Goal: Task Accomplishment & Management: Complete application form

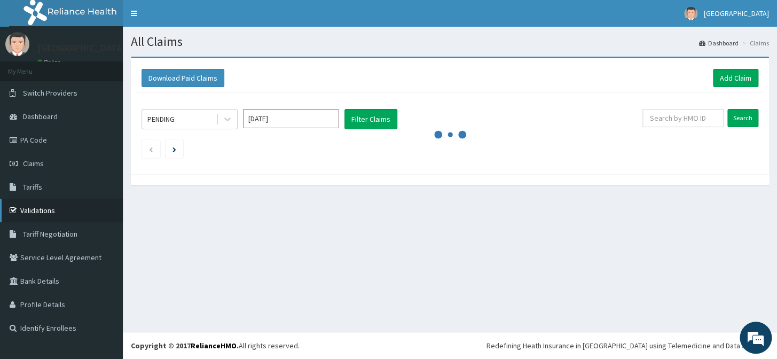
drag, startPoint x: 76, startPoint y: 213, endPoint x: 77, endPoint y: 203, distance: 10.2
click at [77, 214] on link "Validations" at bounding box center [61, 211] width 123 height 24
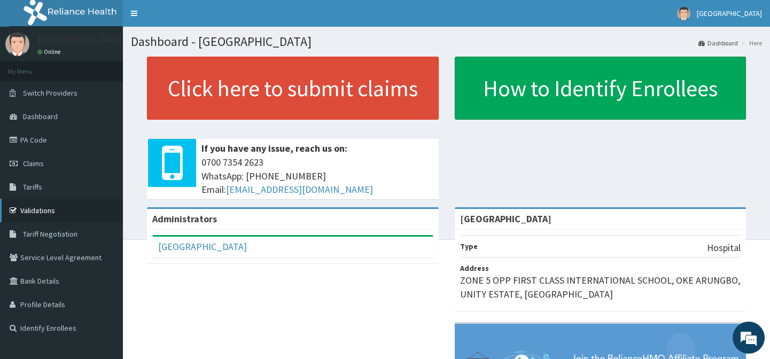
click at [51, 212] on link "Validations" at bounding box center [61, 211] width 123 height 24
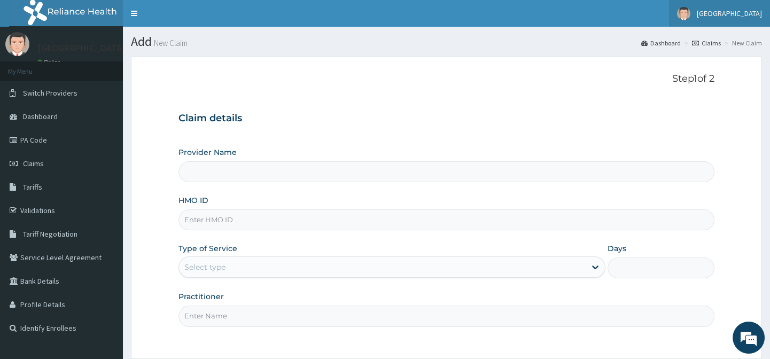
type input "[GEOGRAPHIC_DATA]"
click at [352, 222] on input "HMO ID" at bounding box center [445, 219] width 535 height 21
type input "s"
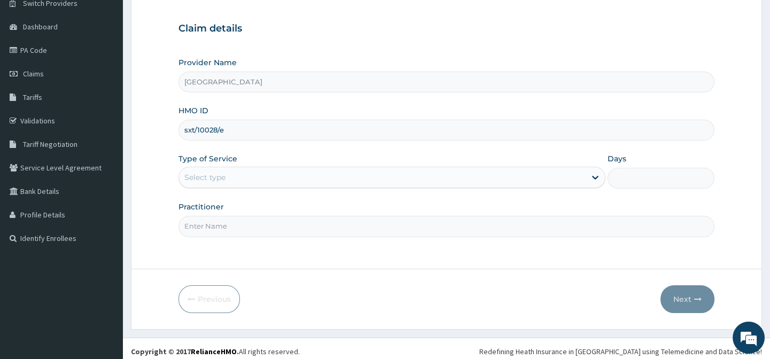
scroll to position [96, 0]
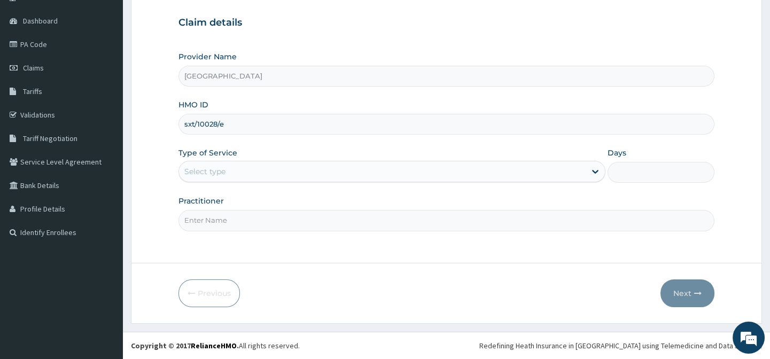
type input "sxt/10028/e"
click at [529, 169] on div "Select type" at bounding box center [382, 171] width 407 height 17
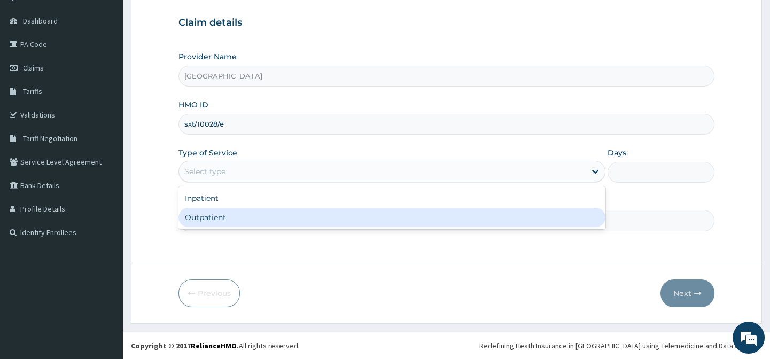
click at [457, 219] on div "Outpatient" at bounding box center [391, 217] width 427 height 19
type input "1"
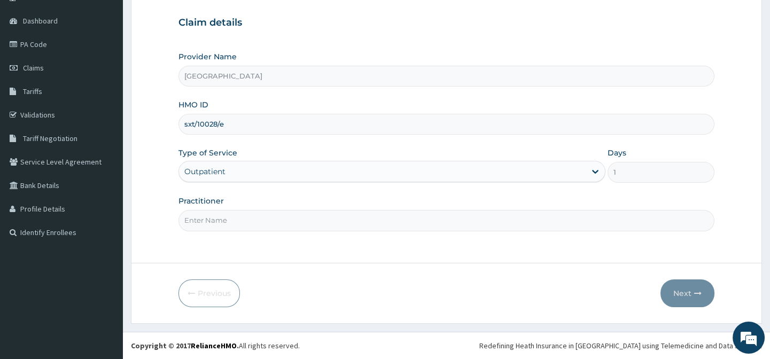
click at [495, 217] on input "Practitioner" at bounding box center [445, 220] width 535 height 21
type input "DR AFOLABI B A"
click at [683, 286] on button "Next" at bounding box center [687, 293] width 54 height 28
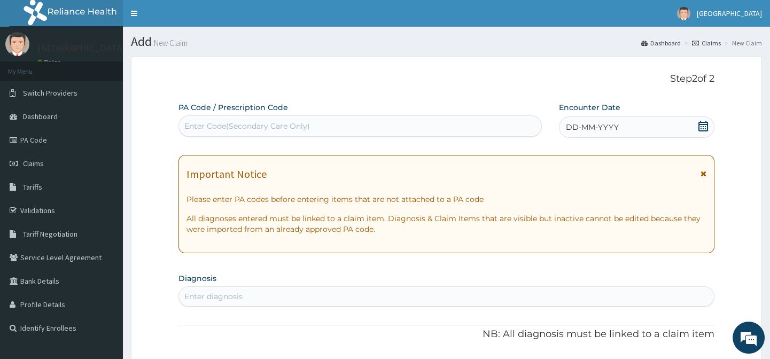
scroll to position [0, 0]
click at [696, 124] on div "DD-MM-YYYY" at bounding box center [636, 126] width 155 height 21
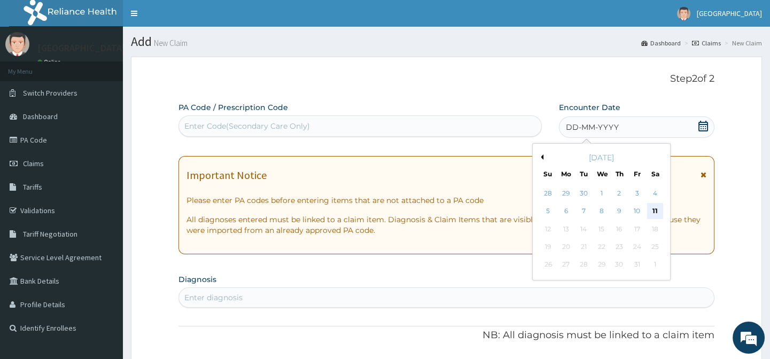
click at [654, 208] on div "11" at bounding box center [654, 212] width 16 height 16
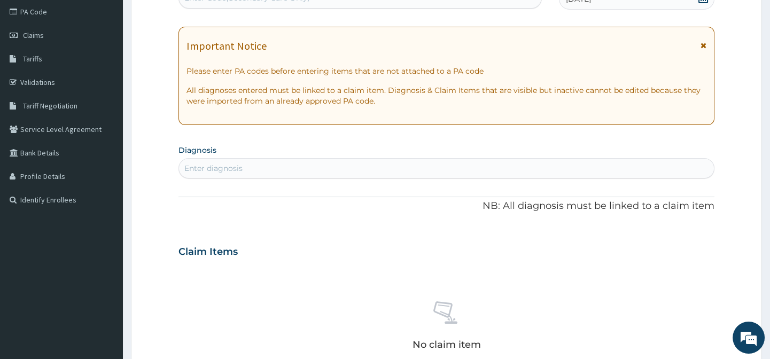
scroll to position [194, 0]
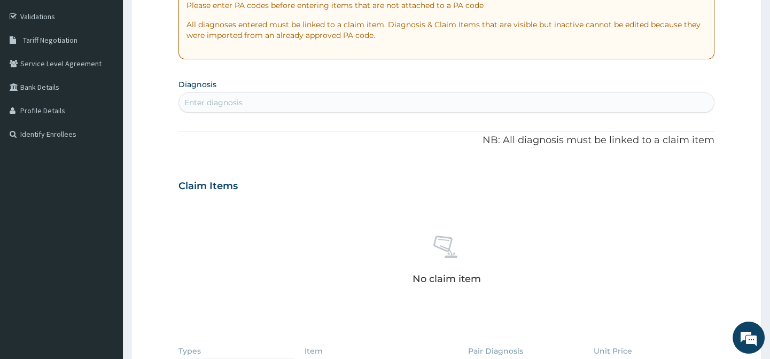
click at [411, 97] on div "Enter diagnosis" at bounding box center [446, 102] width 534 height 17
type input "myalgia"
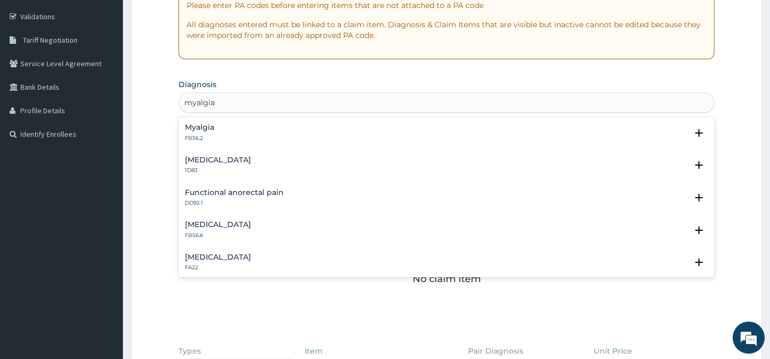
click at [275, 129] on div "Myalgia FB56.2" at bounding box center [446, 132] width 522 height 19
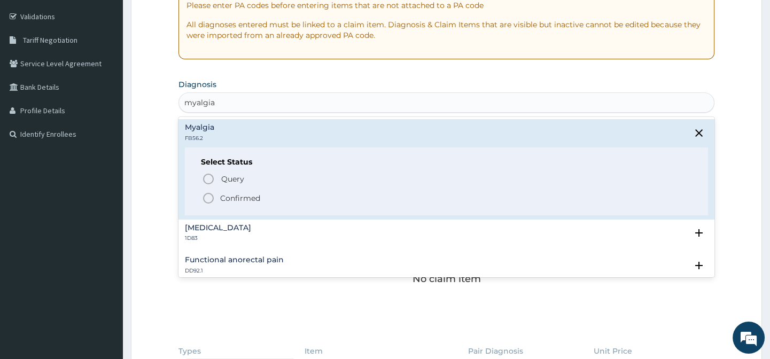
click at [227, 194] on p "Confirmed" at bounding box center [240, 198] width 40 height 11
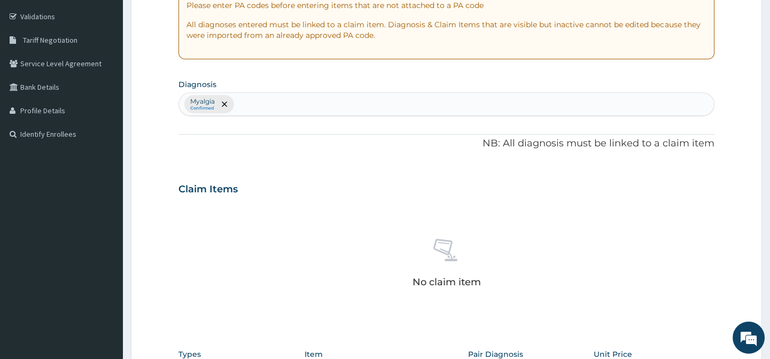
click at [287, 102] on div "Myalgia Confirmed" at bounding box center [446, 104] width 534 height 22
type input "upper respiratory"
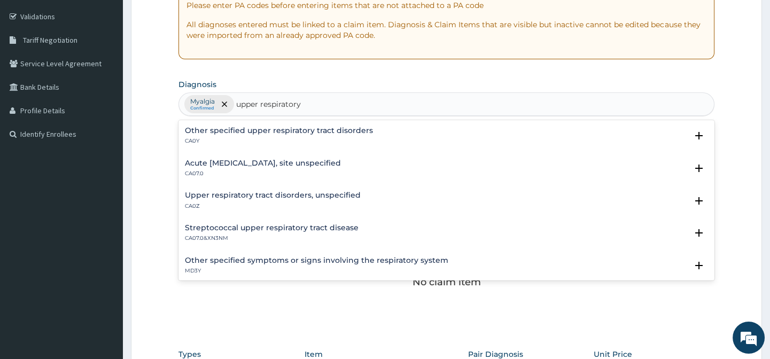
click at [288, 168] on div "Acute upper respiratory infection, site unspecified CA07.0" at bounding box center [263, 168] width 156 height 19
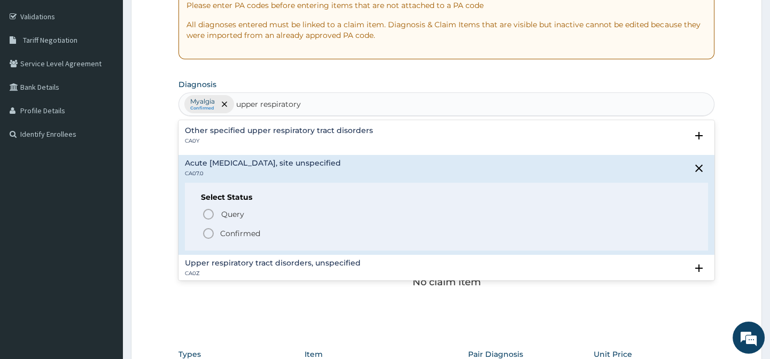
click at [230, 235] on p "Confirmed" at bounding box center [240, 233] width 40 height 11
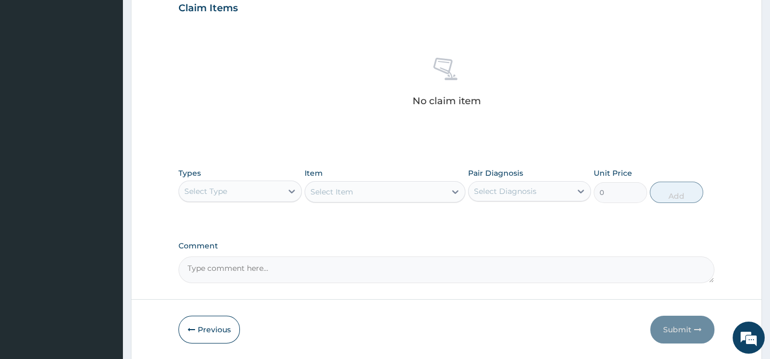
scroll to position [388, 0]
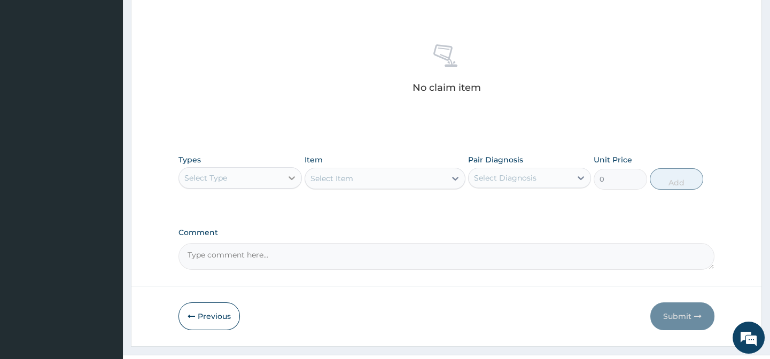
click at [296, 182] on icon at bounding box center [291, 178] width 11 height 11
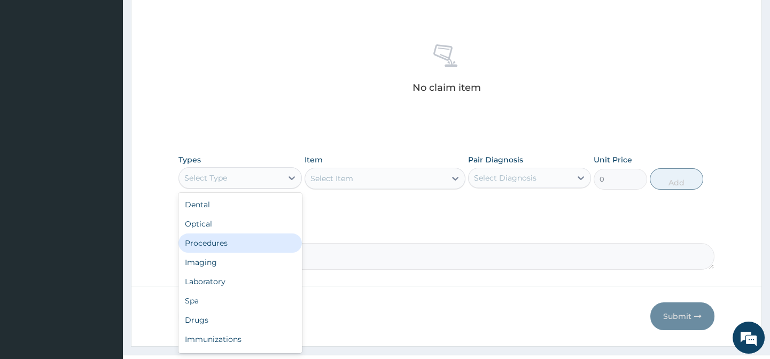
click at [236, 246] on div "Procedures" at bounding box center [239, 242] width 123 height 19
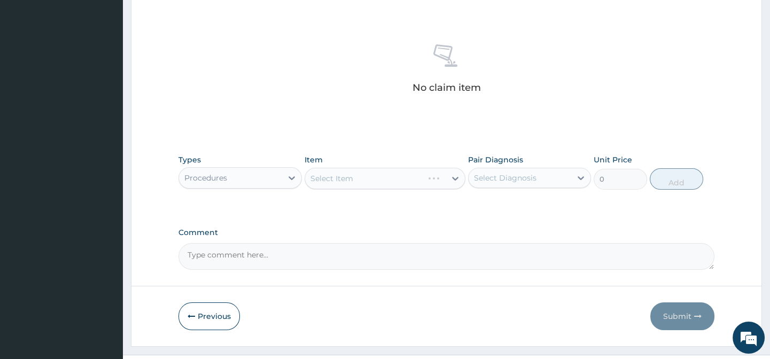
click at [542, 174] on div "Select Diagnosis" at bounding box center [520, 177] width 103 height 17
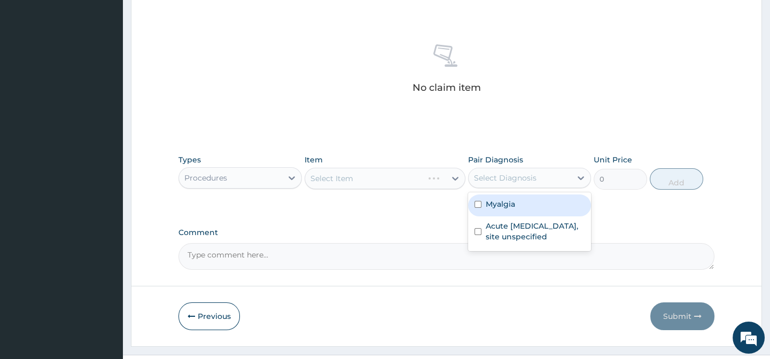
click at [513, 206] on label "Myalgia" at bounding box center [500, 204] width 29 height 11
checkbox input "true"
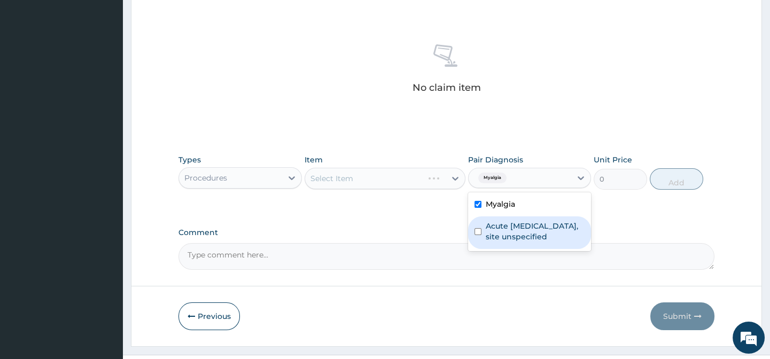
click at [498, 227] on label "Acute upper respiratory infection, site unspecified" at bounding box center [535, 231] width 99 height 21
checkbox input "true"
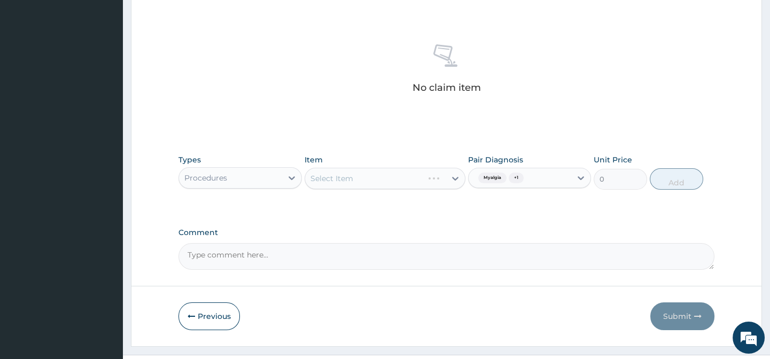
click at [448, 177] on div "Select Item" at bounding box center [385, 178] width 161 height 21
click at [438, 178] on div "Select Item" at bounding box center [375, 178] width 141 height 17
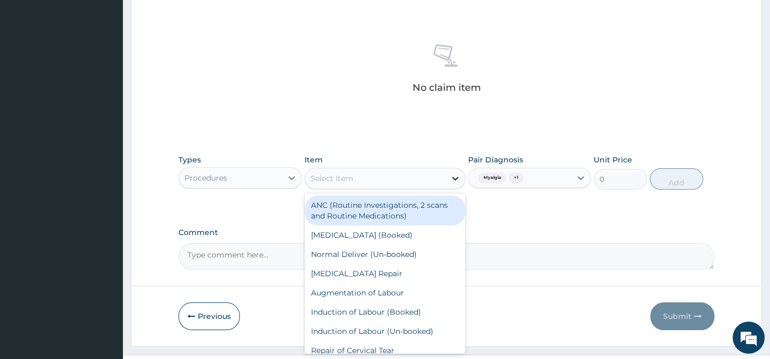
click at [452, 178] on icon at bounding box center [455, 178] width 11 height 11
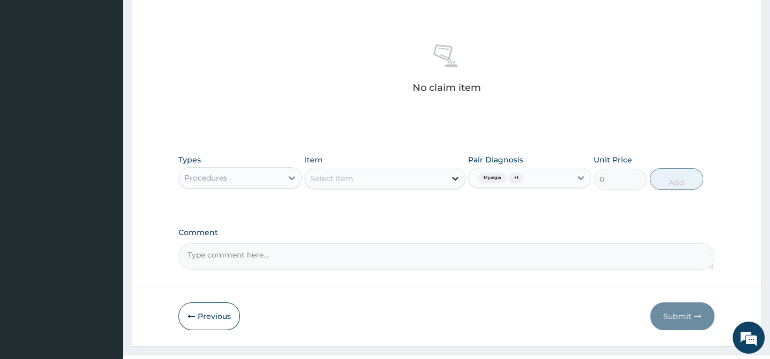
click at [453, 178] on icon at bounding box center [455, 178] width 11 height 11
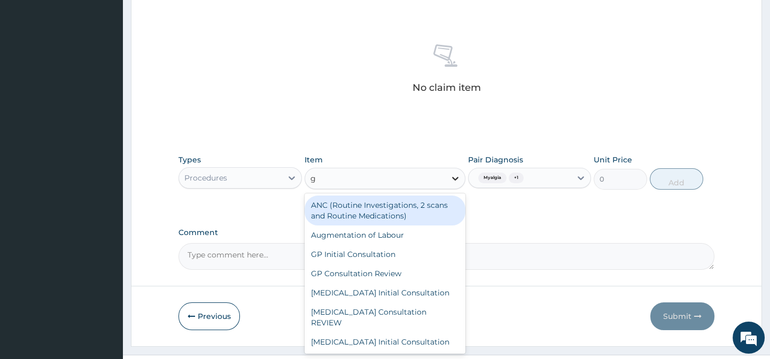
type input "gp"
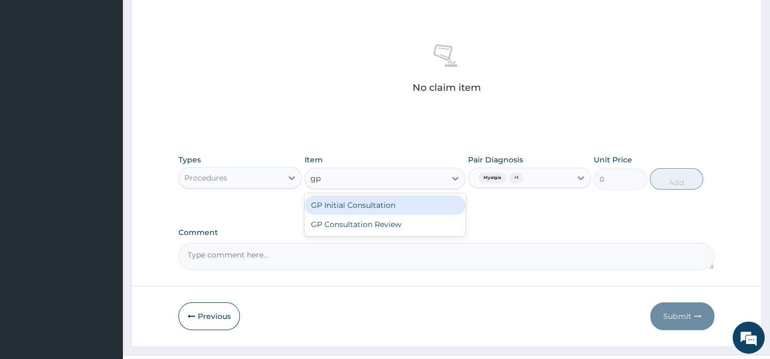
click at [410, 198] on div "GP Initial Consultation" at bounding box center [385, 205] width 161 height 19
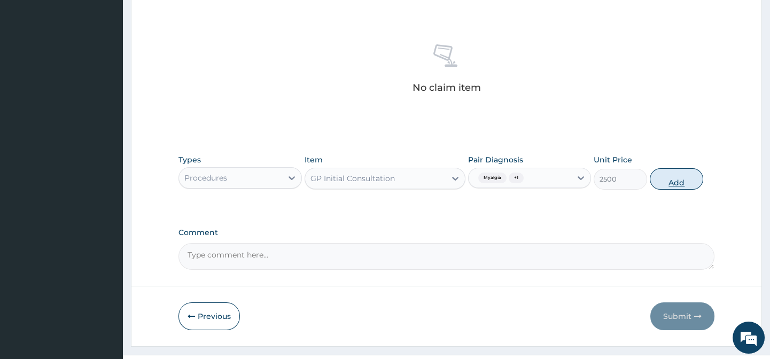
click at [673, 183] on button "Add" at bounding box center [676, 178] width 53 height 21
type input "0"
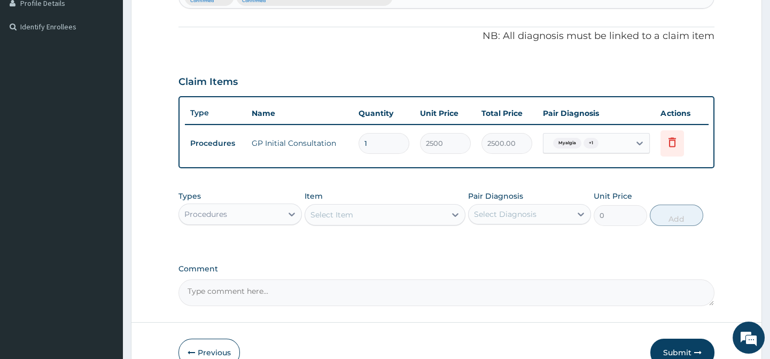
scroll to position [318, 0]
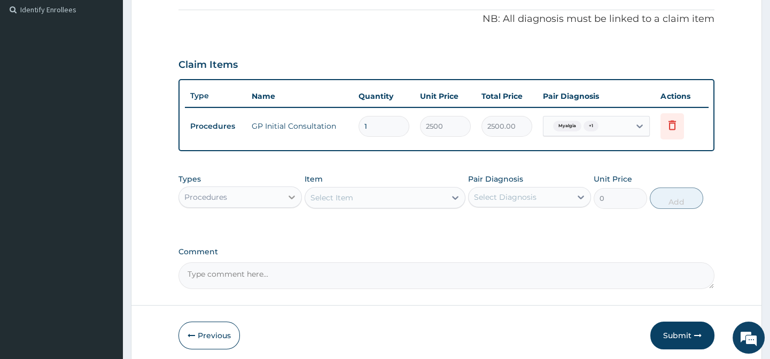
click at [287, 202] on icon at bounding box center [291, 197] width 11 height 11
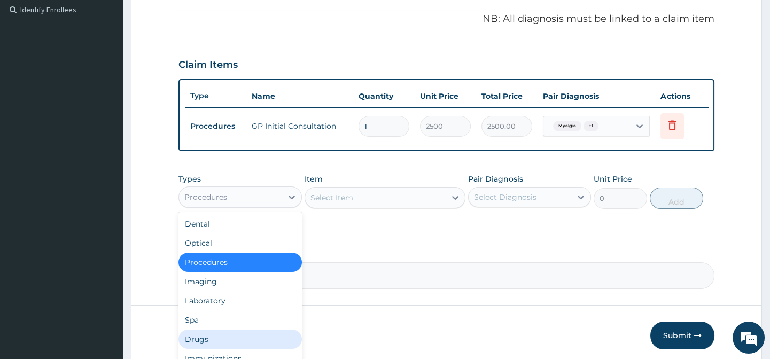
click at [227, 345] on div "Drugs" at bounding box center [239, 339] width 123 height 19
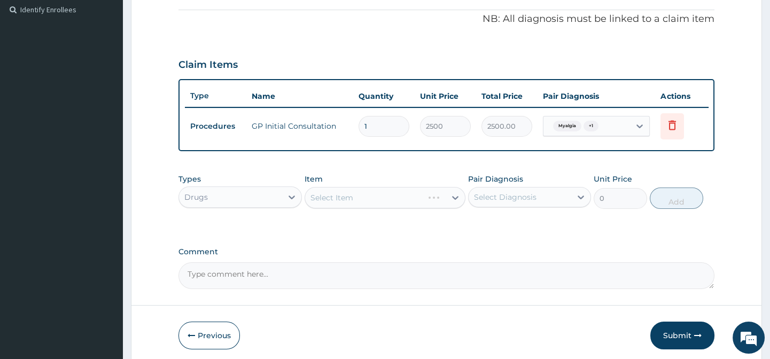
click at [557, 204] on div "Select Diagnosis" at bounding box center [520, 197] width 103 height 17
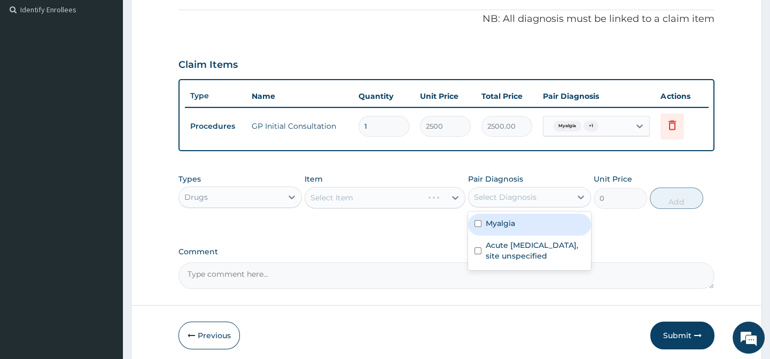
click at [555, 230] on div "Myalgia" at bounding box center [529, 225] width 123 height 22
checkbox input "true"
click at [427, 204] on div "Select Item" at bounding box center [375, 197] width 141 height 17
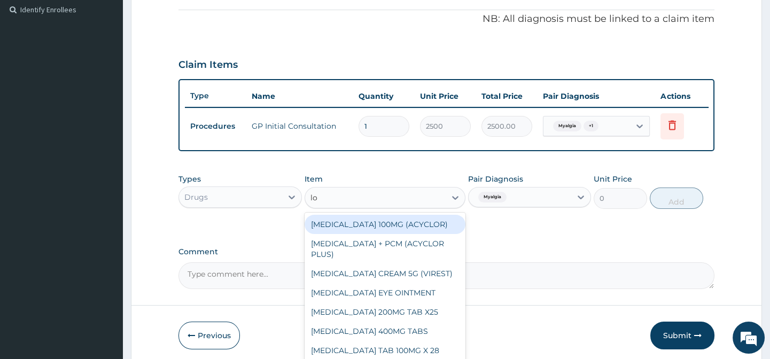
type input "l"
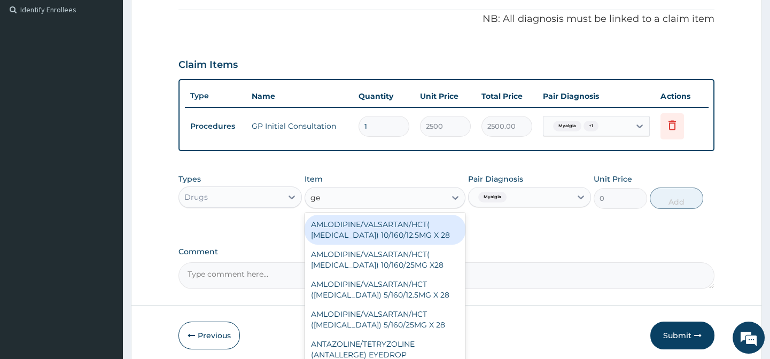
type input "gel"
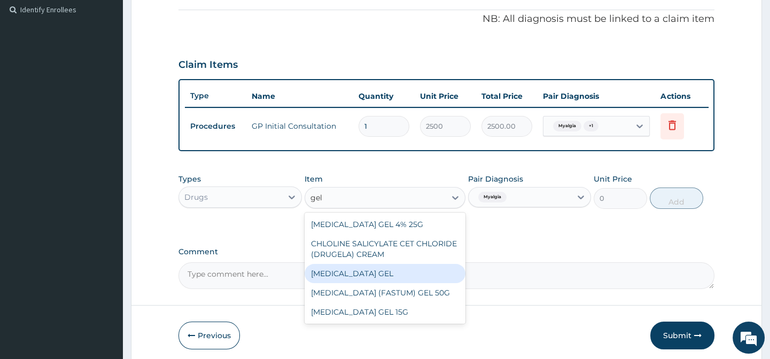
click at [372, 277] on div "DICLOFENAC GEL" at bounding box center [385, 273] width 161 height 19
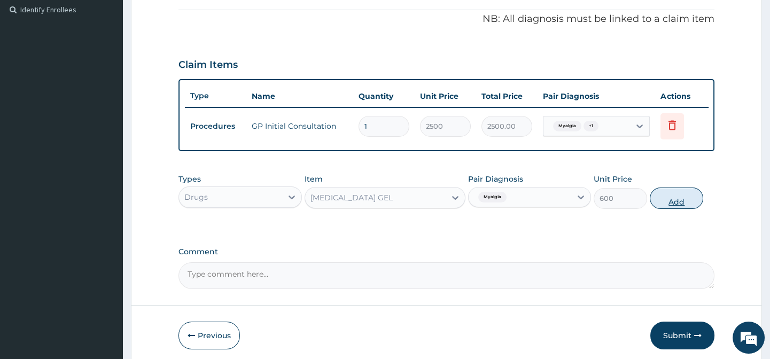
click at [685, 206] on button "Add" at bounding box center [676, 198] width 53 height 21
type input "0"
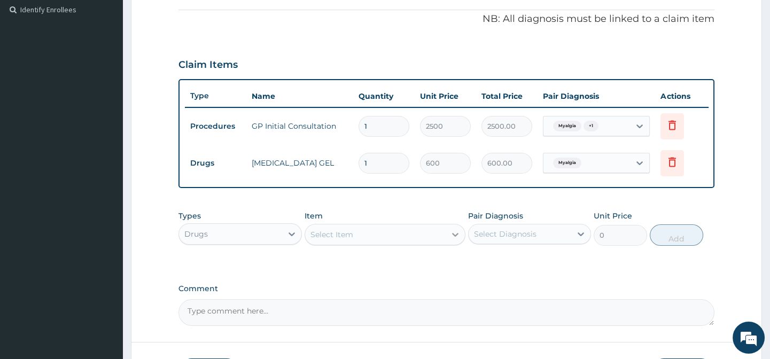
click at [445, 240] on div "Select Item" at bounding box center [385, 234] width 161 height 21
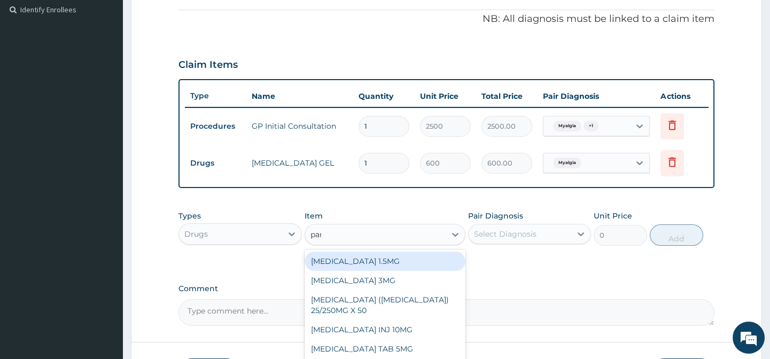
type input "para"
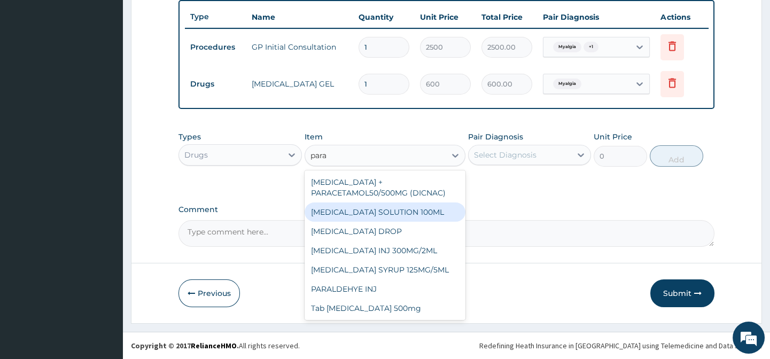
scroll to position [404, 0]
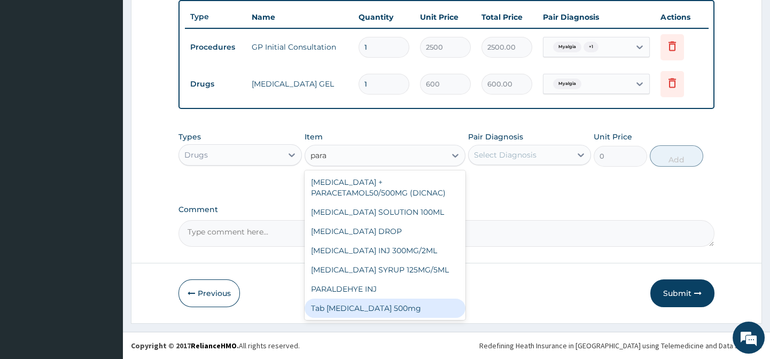
click at [410, 309] on div "Tab Paracetamol 500mg" at bounding box center [385, 308] width 161 height 19
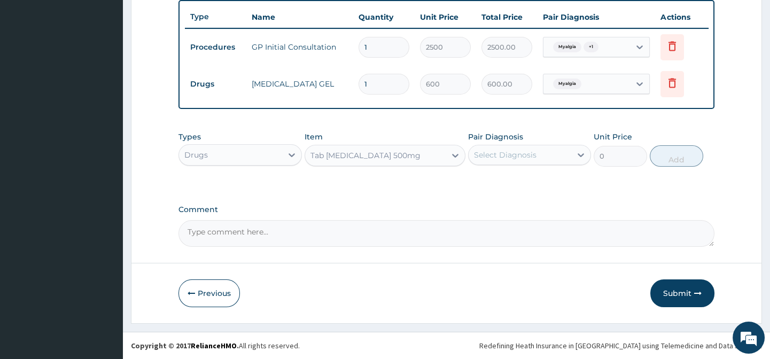
type input "40"
click at [558, 155] on div "Select Diagnosis" at bounding box center [520, 154] width 103 height 17
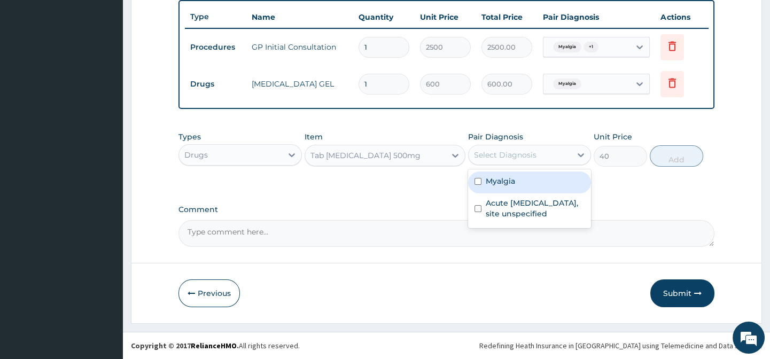
click at [503, 182] on label "Myalgia" at bounding box center [500, 181] width 29 height 11
checkbox input "true"
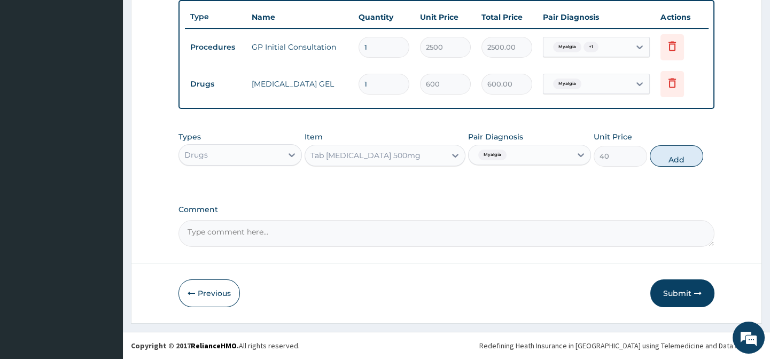
click at [437, 173] on div "Types Drugs Item Tab Paracetamol 500mg Pair Diagnosis Myalgia Unit Price 40 Add" at bounding box center [445, 157] width 535 height 62
click at [668, 159] on button "Add" at bounding box center [676, 155] width 53 height 21
type input "0"
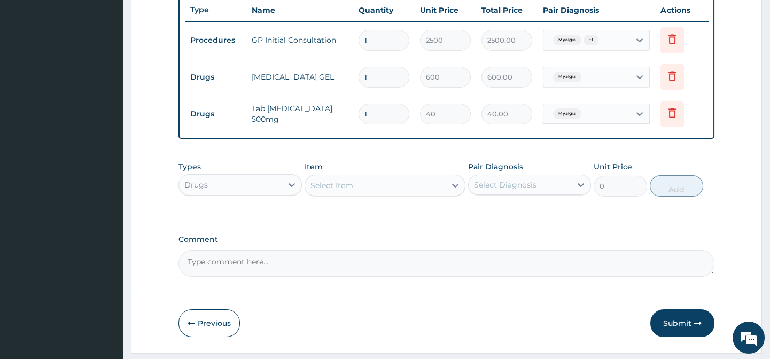
type input "0.00"
type input "1"
type input "40.00"
type input "18"
type input "720.00"
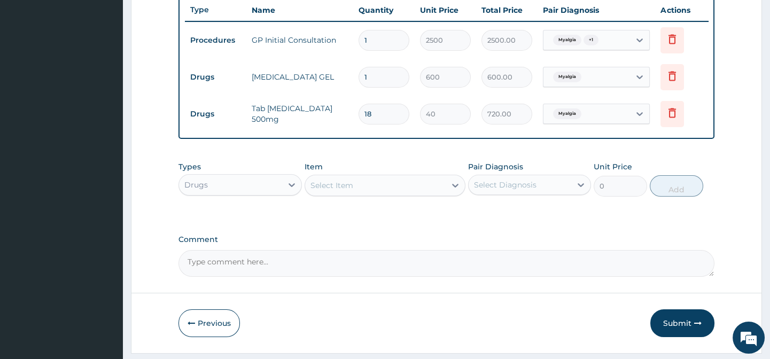
type input "18"
click at [729, 182] on form "Step 2 of 2 PA Code / Prescription Code Enter Code(Secondary Care Only) Encount…" at bounding box center [446, 2] width 631 height 701
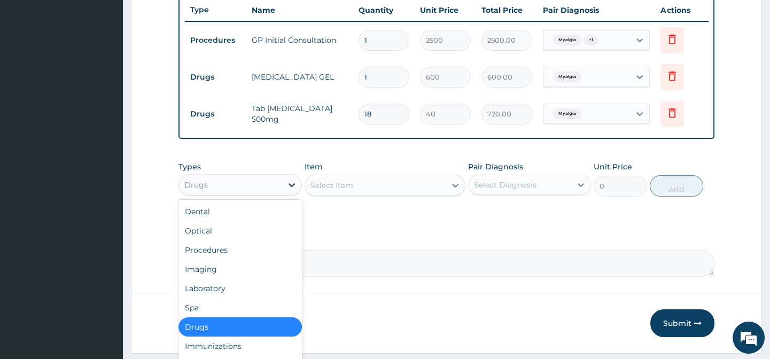
click at [290, 190] on icon at bounding box center [291, 184] width 11 height 11
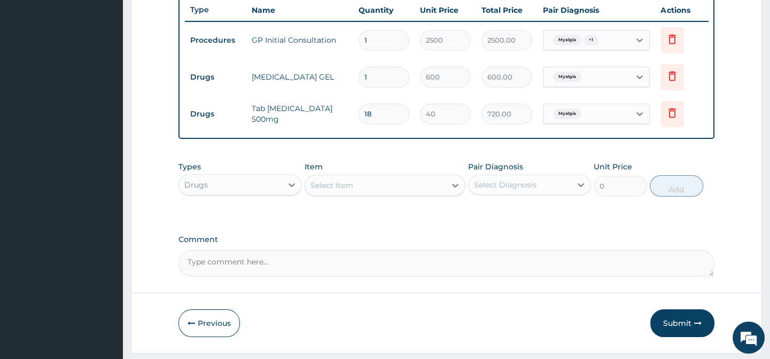
drag, startPoint x: 595, startPoint y: 210, endPoint x: 595, endPoint y: 220, distance: 9.6
click at [595, 218] on div "Types Drugs Item Select Item Pair Diagnosis Select Diagnosis Unit Price 0 Add" at bounding box center [445, 187] width 535 height 62
click at [431, 194] on div "Select Item" at bounding box center [375, 185] width 141 height 17
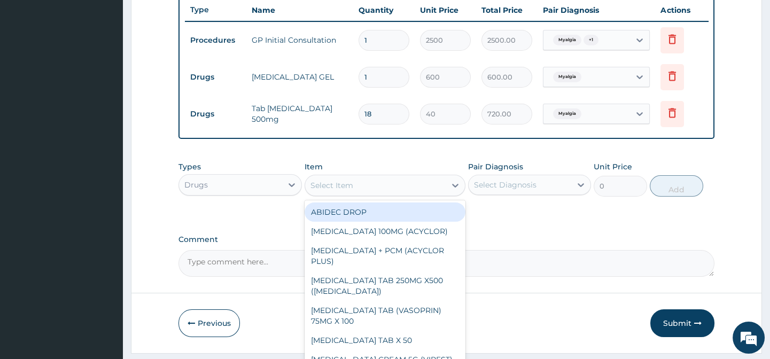
click at [554, 191] on div "Select Diagnosis" at bounding box center [520, 184] width 103 height 17
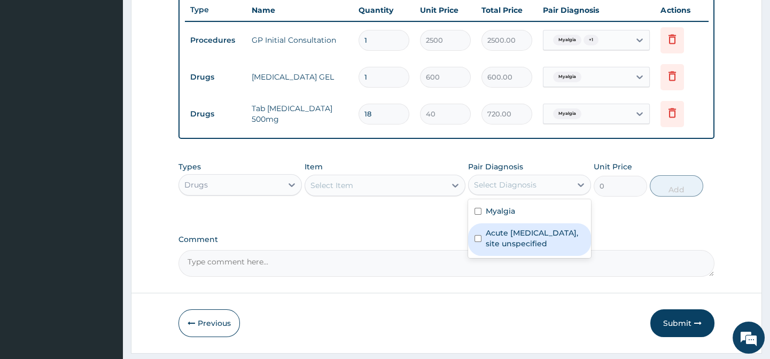
click at [511, 245] on label "Acute upper respiratory infection, site unspecified" at bounding box center [535, 238] width 99 height 21
checkbox input "true"
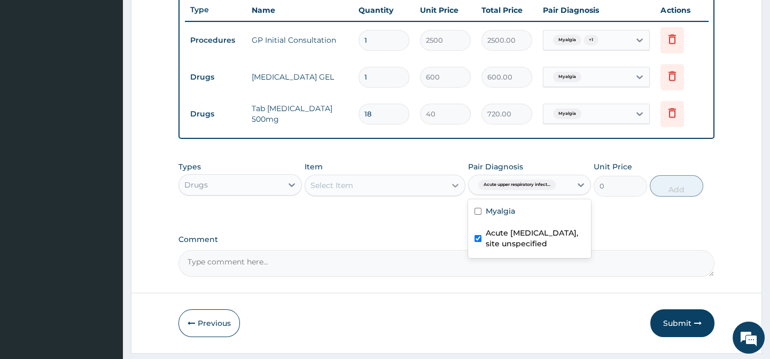
click at [446, 195] on div at bounding box center [455, 185] width 19 height 19
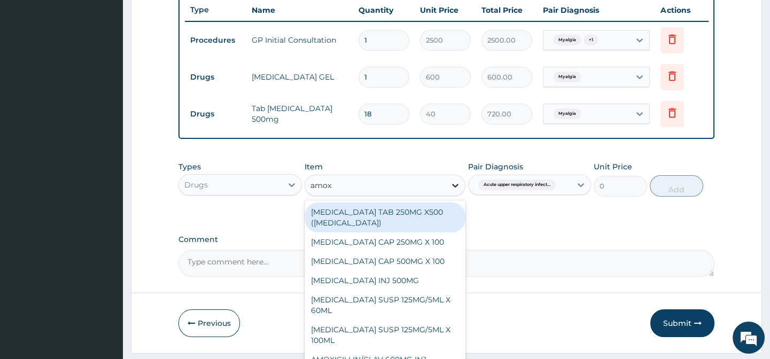
type input "amoxi"
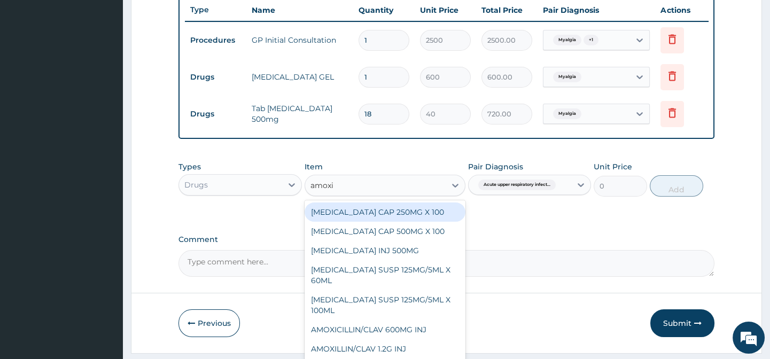
click at [388, 218] on div "AMOXICILLIN CAP 250MG X 100" at bounding box center [385, 211] width 161 height 19
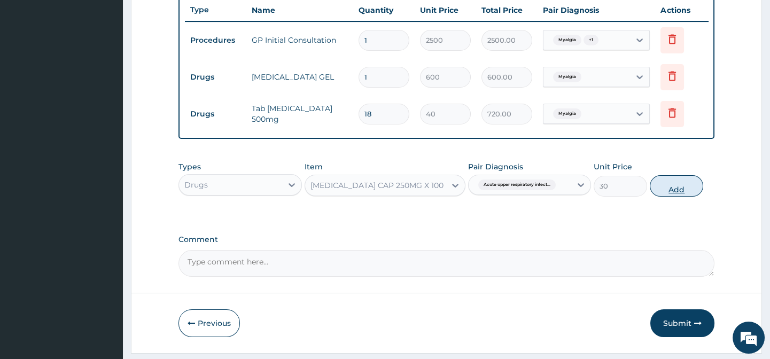
click at [667, 190] on button "Add" at bounding box center [676, 185] width 53 height 21
type input "0"
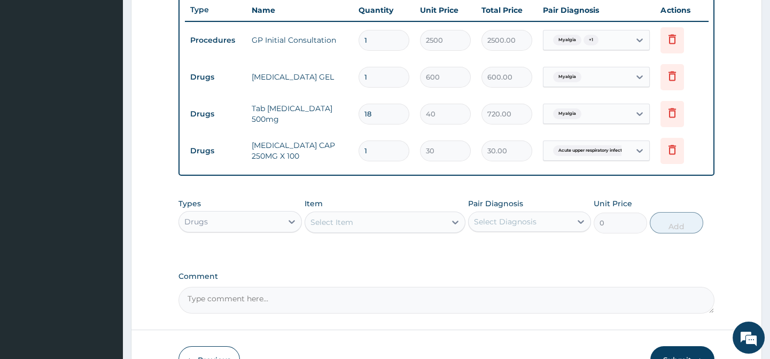
scroll to position [356, 0]
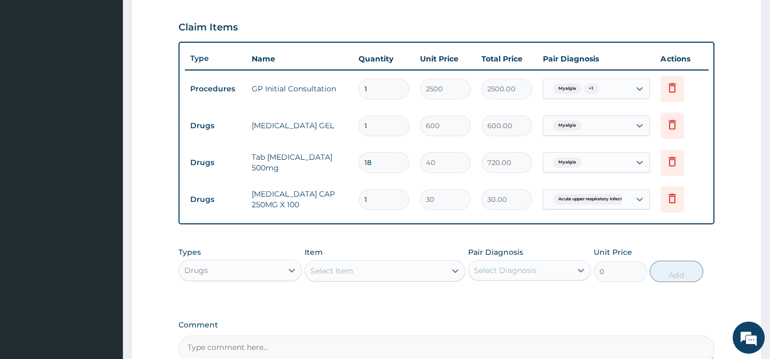
type input "0.00"
type input "1"
type input "30.00"
type input "15"
type input "450.00"
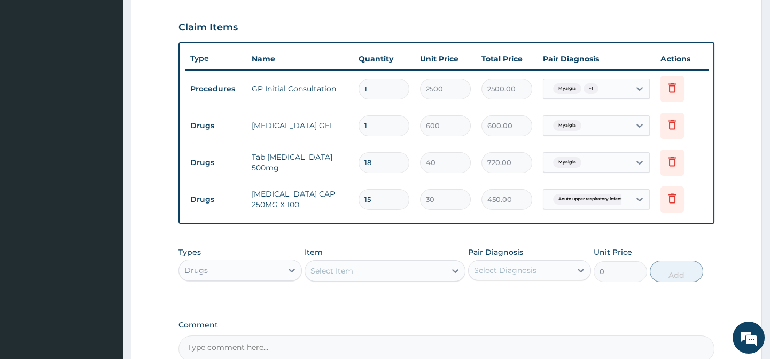
type input "15"
click at [377, 160] on input "18" at bounding box center [383, 162] width 51 height 21
type input "1"
type input "40.00"
type input "15"
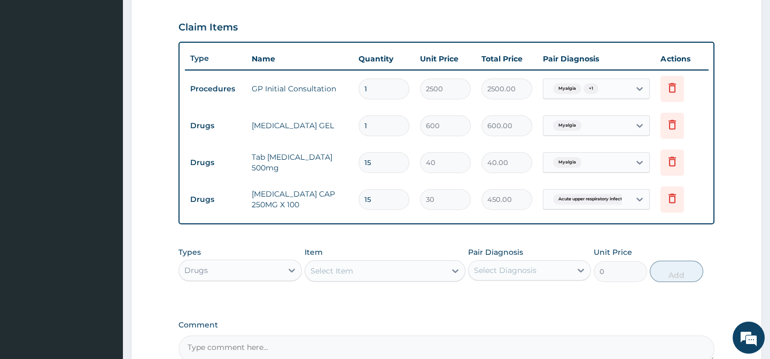
type input "600.00"
type input "15"
click at [745, 203] on form "Step 2 of 2 PA Code / Prescription Code Enter Code(Secondary Care Only) Encount…" at bounding box center [446, 70] width 631 height 738
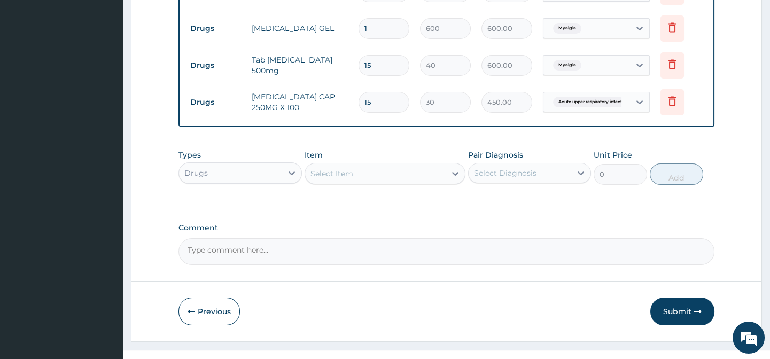
scroll to position [478, 0]
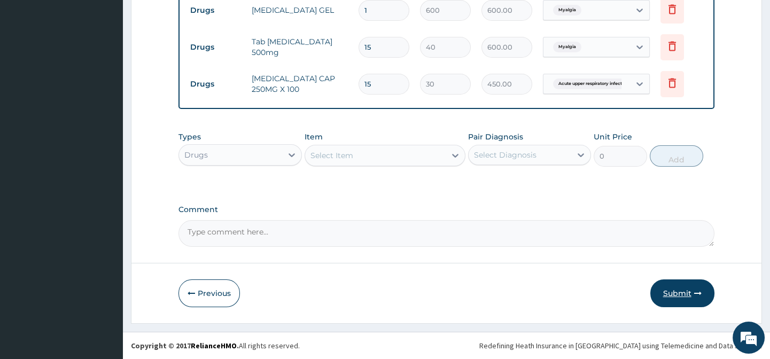
click at [674, 285] on button "Submit" at bounding box center [682, 293] width 64 height 28
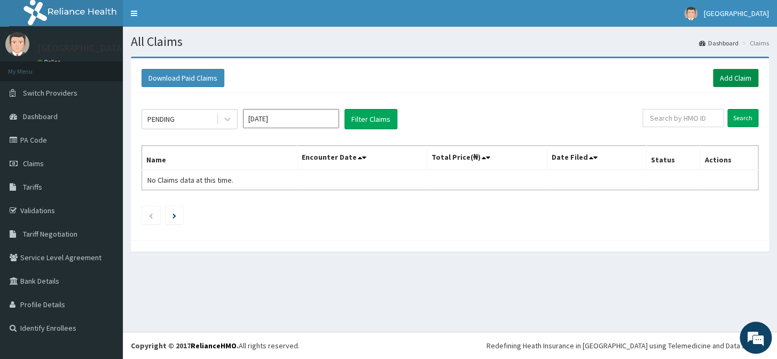
click at [749, 75] on link "Add Claim" at bounding box center [735, 78] width 45 height 18
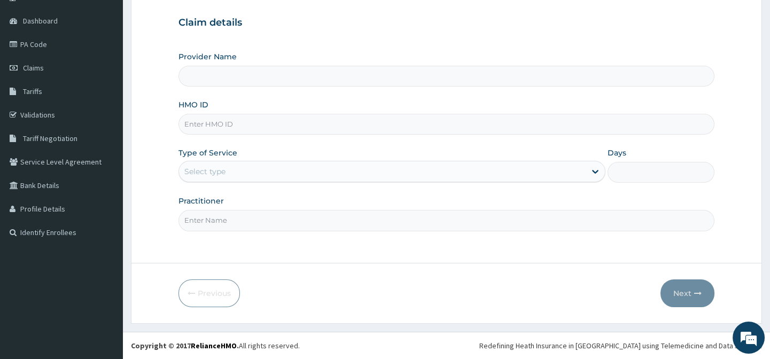
click at [283, 77] on input "Provider Name" at bounding box center [445, 76] width 535 height 21
click at [290, 80] on input "Provider Name" at bounding box center [445, 76] width 535 height 21
click at [313, 123] on input "HMO ID" at bounding box center [445, 124] width 535 height 21
type input "EMMANUEL MEDICAL CENTRE"
type input "sxt/10028/F"
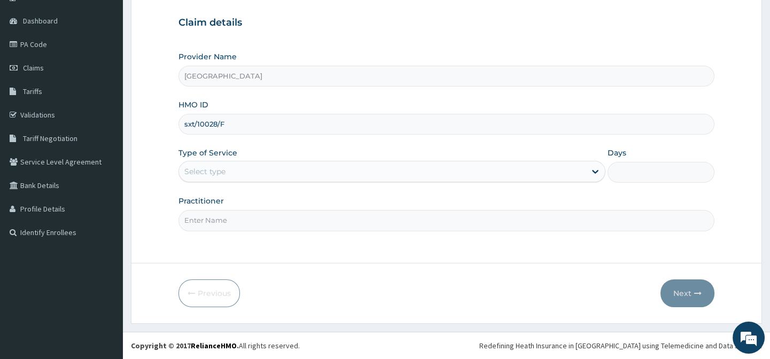
click at [386, 177] on div "Select type" at bounding box center [382, 171] width 407 height 17
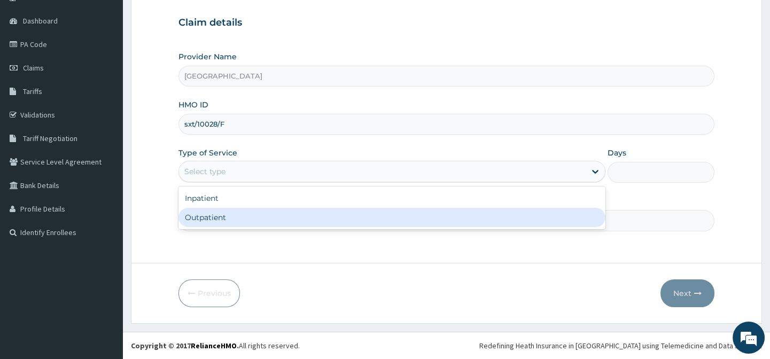
click at [247, 220] on div "Outpatient" at bounding box center [391, 217] width 427 height 19
type input "1"
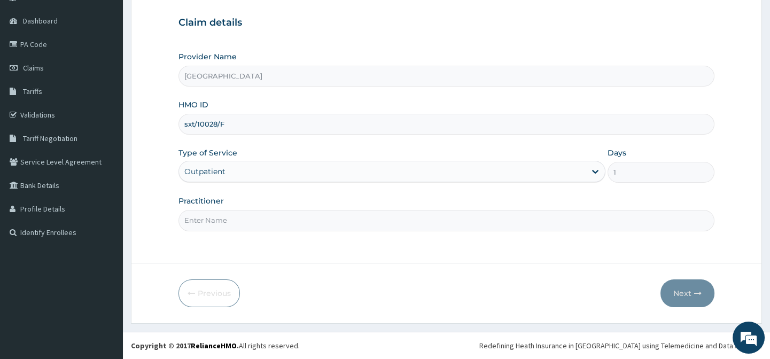
click at [377, 215] on input "Practitioner" at bounding box center [445, 220] width 535 height 21
click at [372, 224] on input "Practitioner" at bounding box center [445, 220] width 535 height 21
type input "DR AFOLABI B A"
click at [690, 287] on button "Next" at bounding box center [687, 293] width 54 height 28
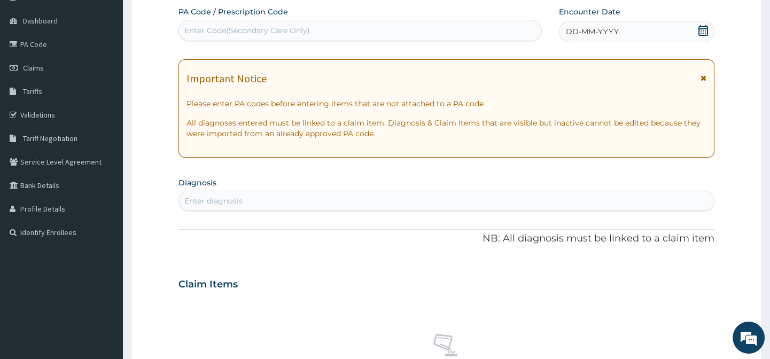
click at [704, 28] on icon at bounding box center [703, 30] width 10 height 11
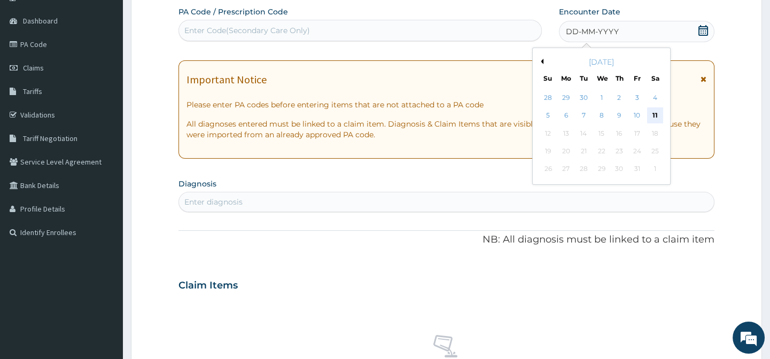
click at [652, 116] on div "11" at bounding box center [654, 116] width 16 height 16
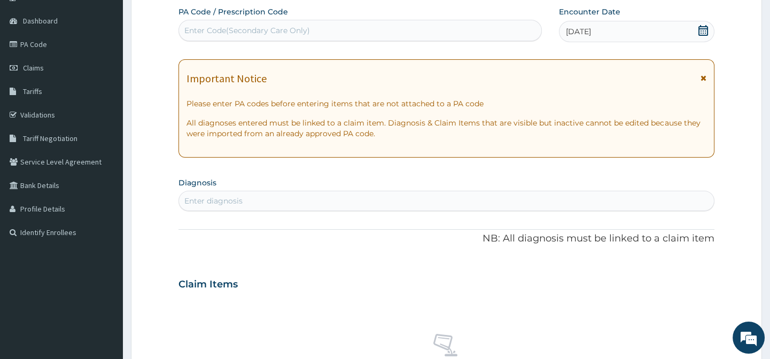
click at [396, 194] on div "Enter diagnosis" at bounding box center [446, 200] width 534 height 17
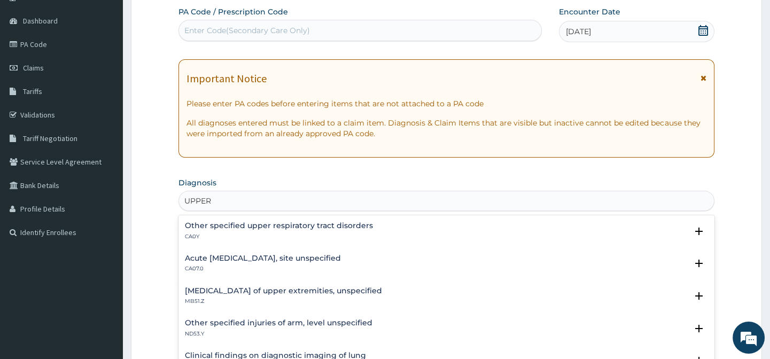
type input "UPPER"
click at [306, 261] on h4 "Acute upper respiratory infection, site unspecified" at bounding box center [263, 258] width 156 height 8
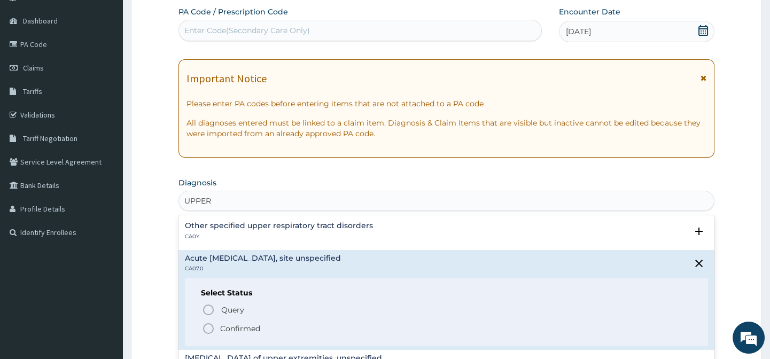
click at [214, 328] on icon "status option filled" at bounding box center [208, 328] width 13 height 13
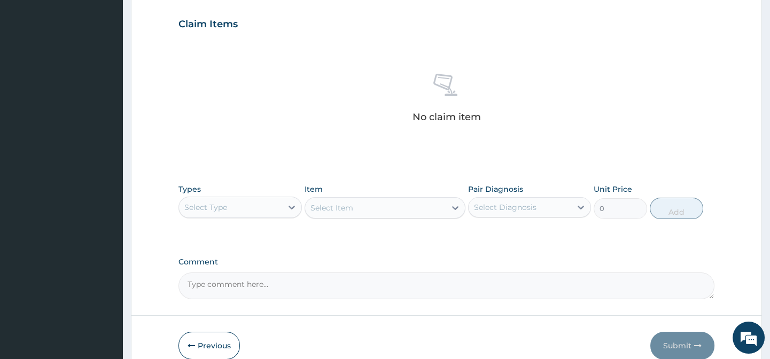
scroll to position [387, 0]
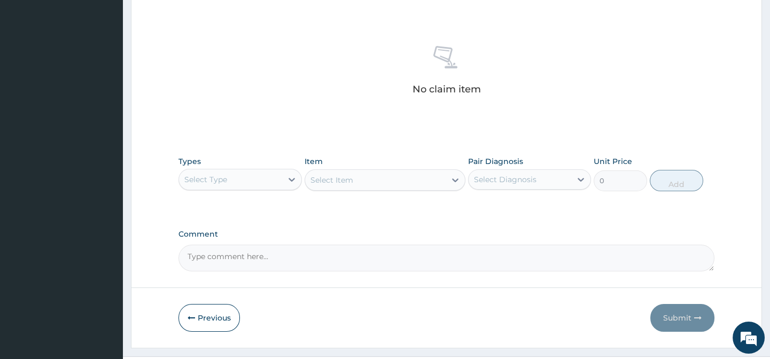
click at [272, 182] on div "Select Type" at bounding box center [230, 179] width 103 height 17
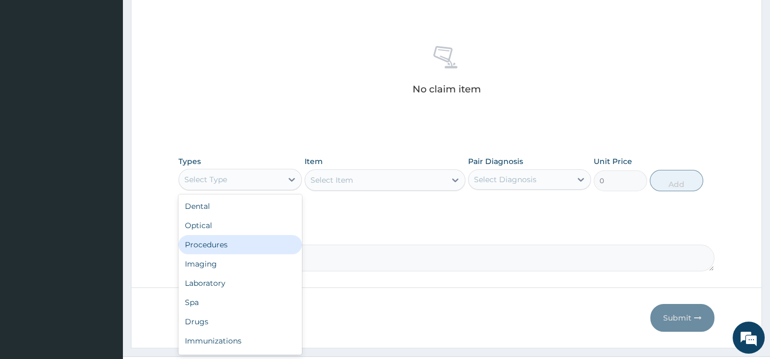
click at [246, 244] on div "Procedures" at bounding box center [239, 244] width 123 height 19
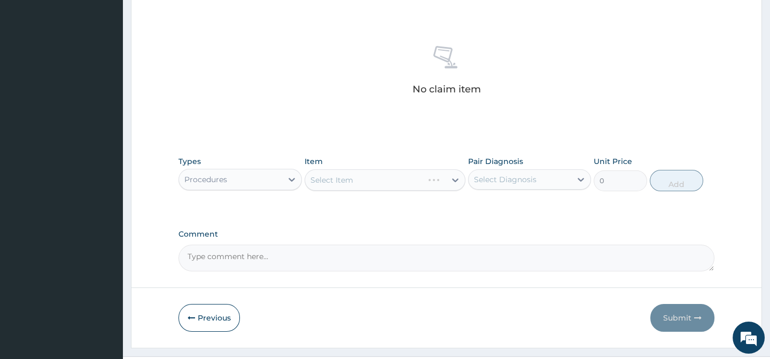
click at [557, 176] on div "Select Diagnosis" at bounding box center [520, 179] width 103 height 17
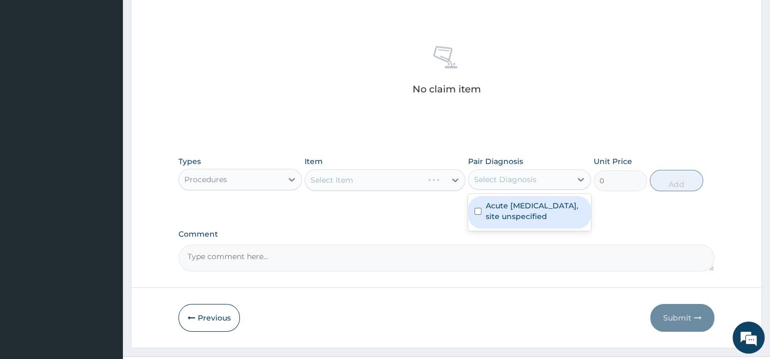
click at [546, 216] on label "Acute upper respiratory infection, site unspecified" at bounding box center [535, 210] width 99 height 21
checkbox input "true"
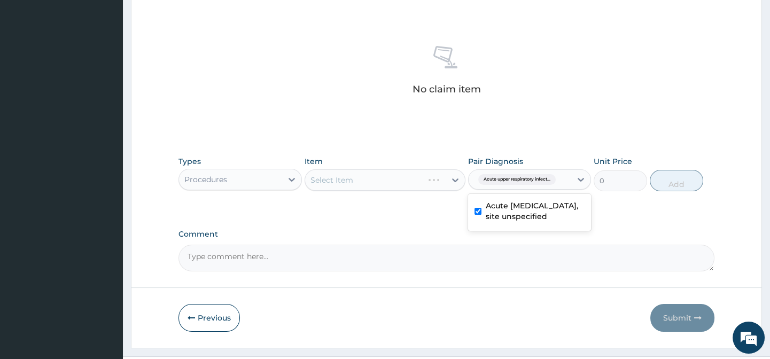
click at [440, 181] on div "Select Item" at bounding box center [385, 179] width 161 height 21
click at [451, 181] on div "Select Item" at bounding box center [385, 179] width 161 height 21
click at [456, 179] on icon at bounding box center [455, 180] width 6 height 4
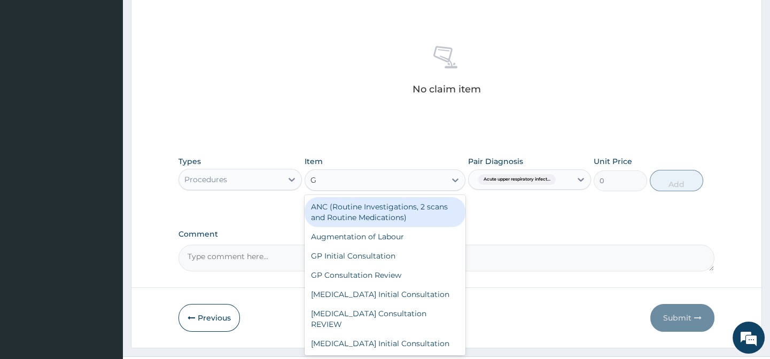
type input "GP"
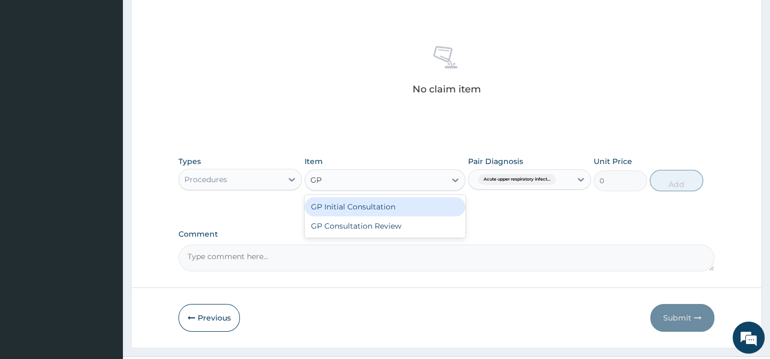
drag, startPoint x: 377, startPoint y: 200, endPoint x: 394, endPoint y: 201, distance: 17.7
click at [377, 200] on div "GP Initial Consultation" at bounding box center [385, 206] width 161 height 19
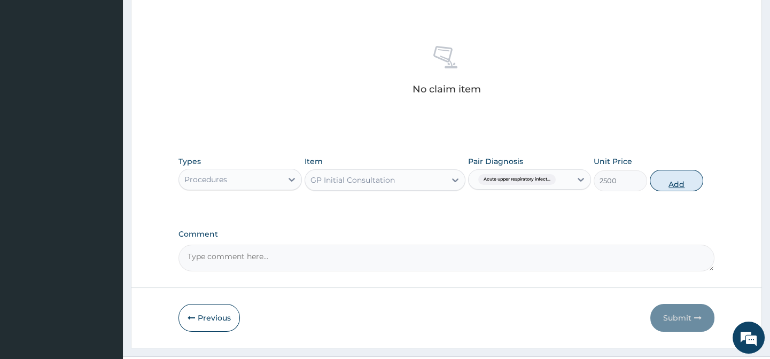
click at [677, 174] on button "Add" at bounding box center [676, 180] width 53 height 21
type input "0"
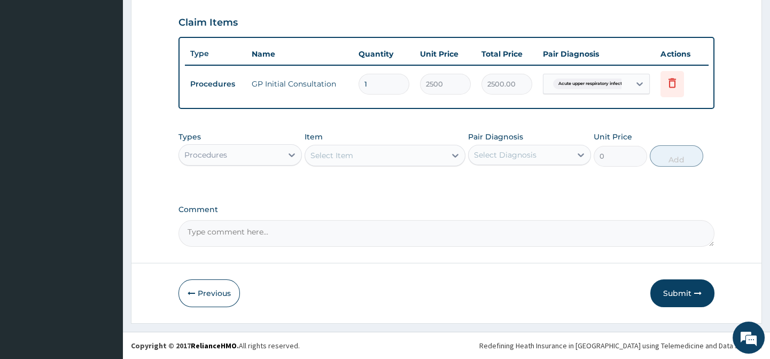
scroll to position [367, 0]
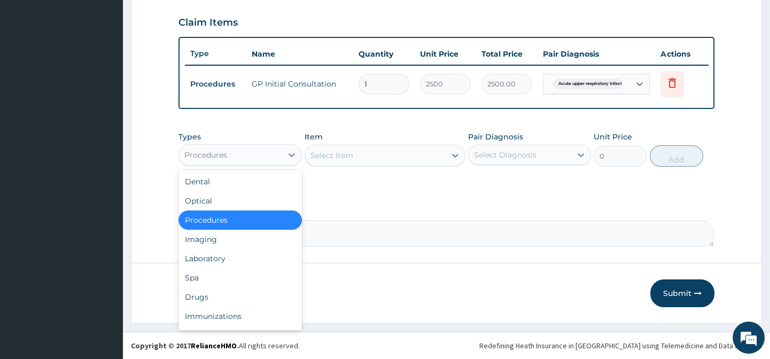
click at [275, 161] on div "Procedures" at bounding box center [230, 154] width 103 height 17
drag, startPoint x: 222, startPoint y: 299, endPoint x: 346, endPoint y: 230, distance: 141.8
click at [224, 299] on div "Drugs" at bounding box center [239, 296] width 123 height 19
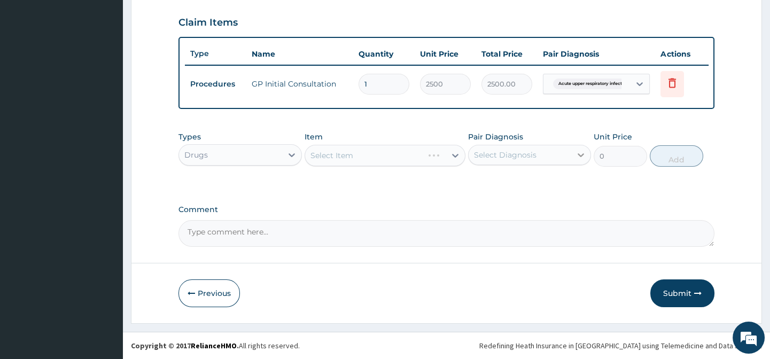
click at [577, 151] on icon at bounding box center [580, 155] width 11 height 11
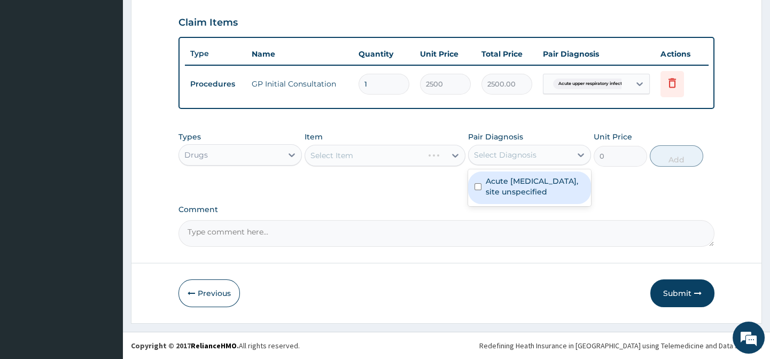
click at [549, 192] on label "Acute upper respiratory infection, site unspecified" at bounding box center [535, 186] width 99 height 21
checkbox input "true"
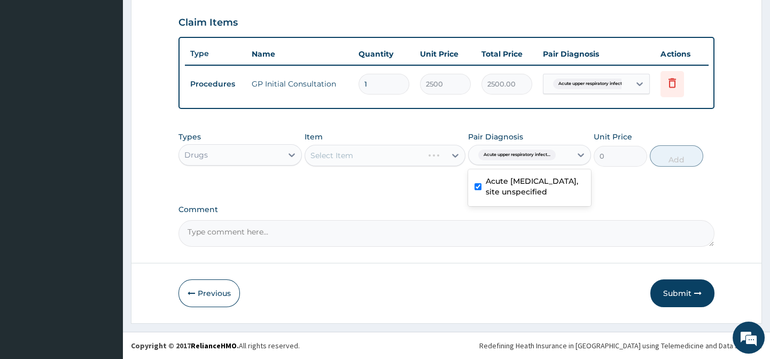
click at [458, 158] on div "Select Item" at bounding box center [385, 155] width 161 height 21
click at [459, 162] on div at bounding box center [455, 155] width 19 height 19
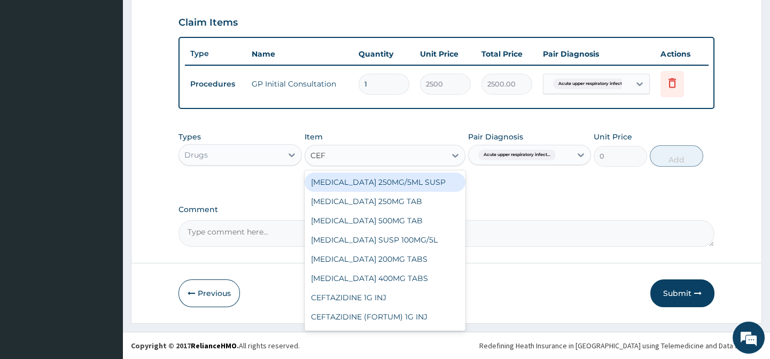
type input "CEF"
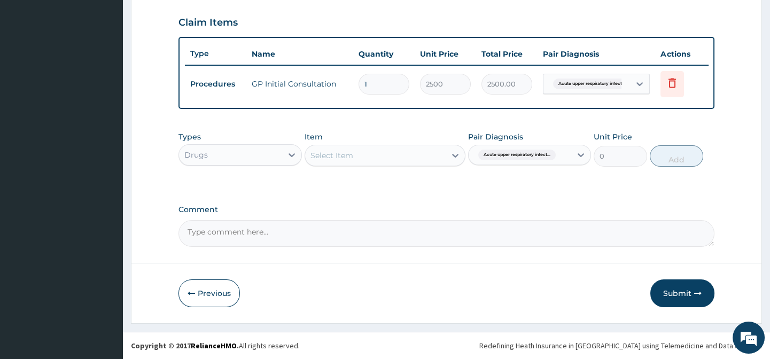
click at [417, 150] on div "Select Item" at bounding box center [375, 155] width 141 height 17
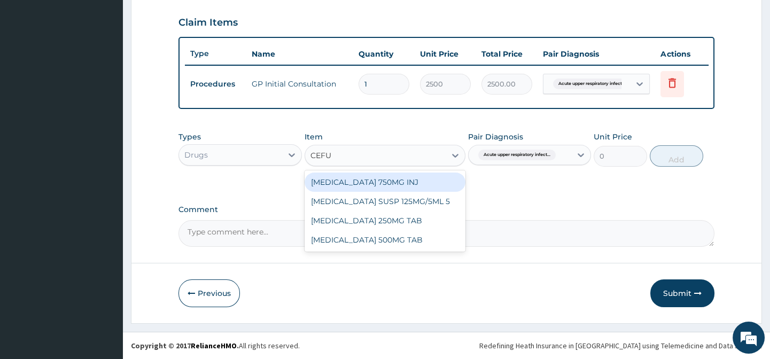
type input "CEFUR"
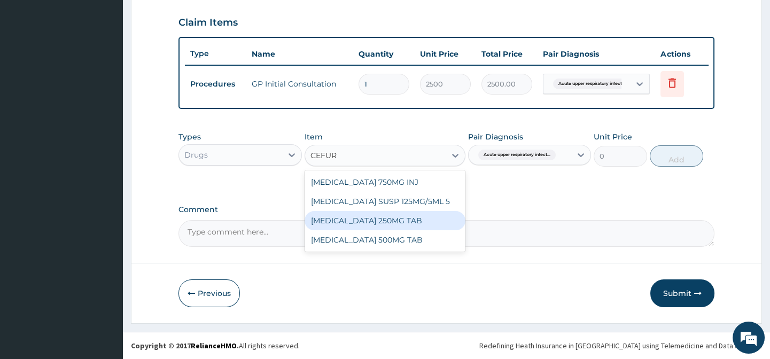
click at [436, 218] on div "CEFUROXIME 250MG TAB" at bounding box center [385, 220] width 161 height 19
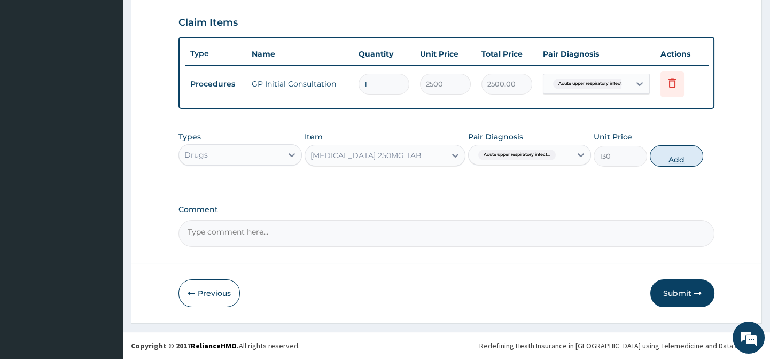
click at [676, 154] on button "Add" at bounding box center [676, 155] width 53 height 21
type input "0"
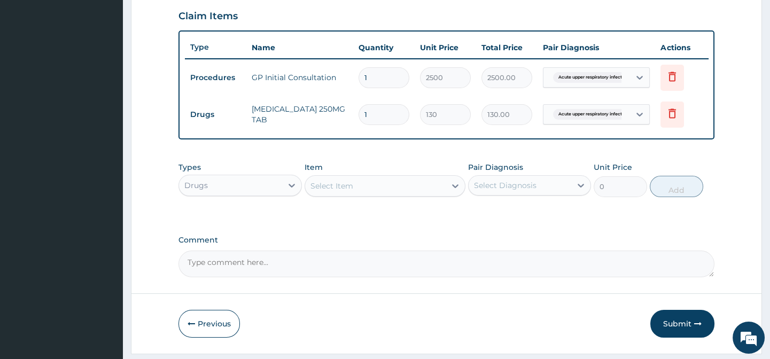
type input "0.00"
type input "5"
type input "650.00"
type input "5"
click at [576, 259] on textarea "Comment" at bounding box center [445, 264] width 535 height 27
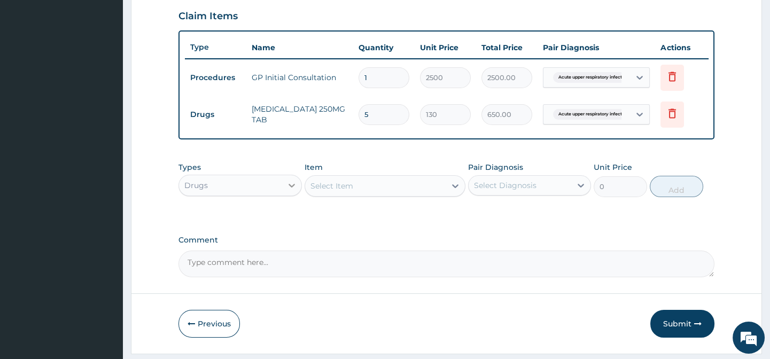
click at [283, 195] on div at bounding box center [291, 185] width 19 height 19
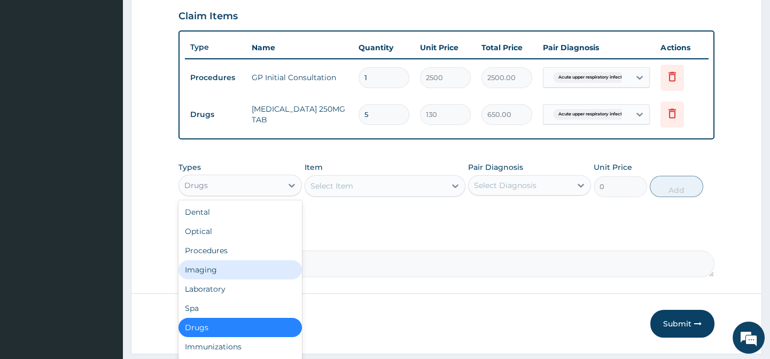
click at [529, 187] on div "Select Diagnosis" at bounding box center [505, 185] width 63 height 11
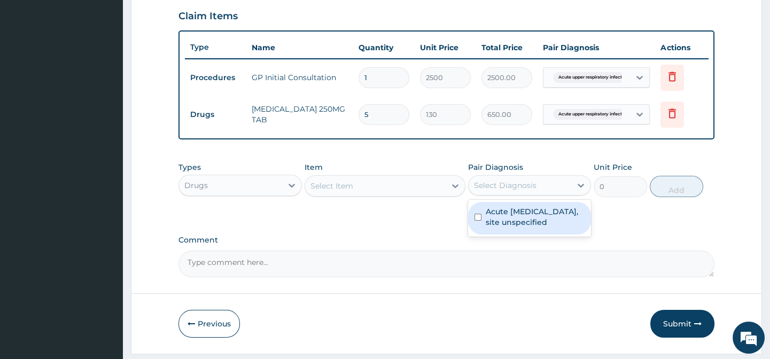
click at [518, 221] on label "Acute upper respiratory infection, site unspecified" at bounding box center [535, 216] width 99 height 21
checkbox input "true"
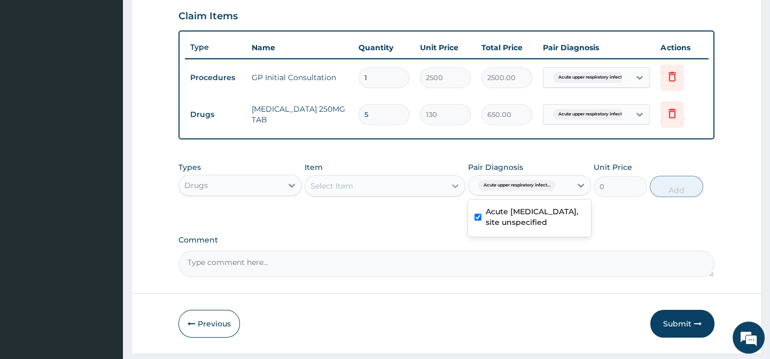
click at [459, 191] on icon at bounding box center [455, 186] width 11 height 11
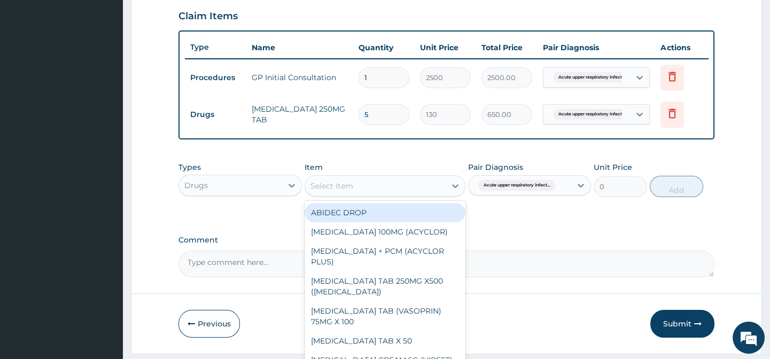
click at [556, 264] on textarea "Comment" at bounding box center [445, 264] width 535 height 27
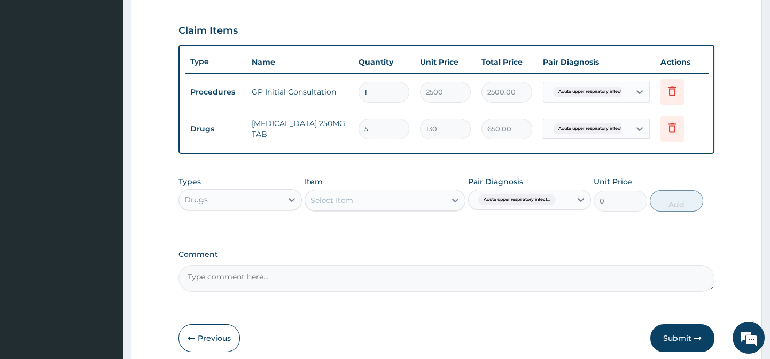
scroll to position [270, 0]
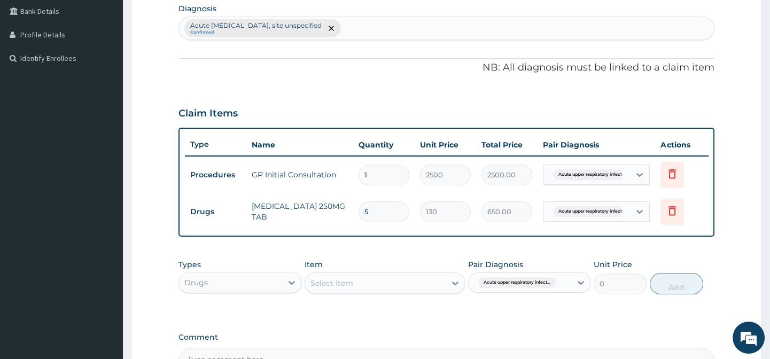
click at [452, 28] on div "Acute upper respiratory infection, site unspecified Confirmed" at bounding box center [446, 28] width 534 height 22
type input "A"
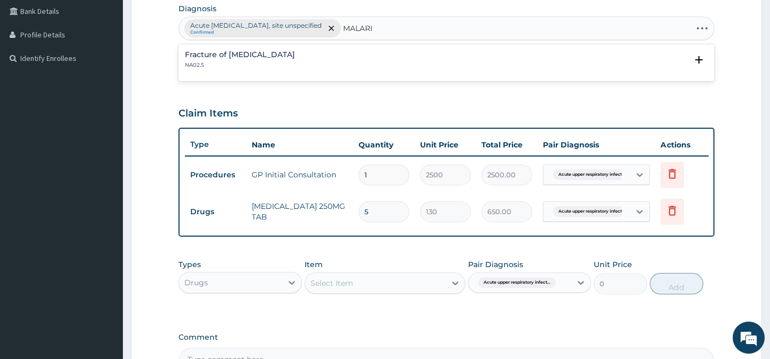
type input "MALARIA"
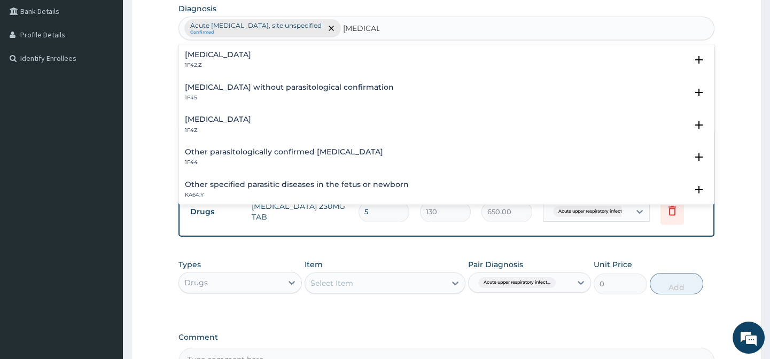
click at [293, 124] on div "Malaria, unspecified 1F4Z" at bounding box center [446, 124] width 522 height 19
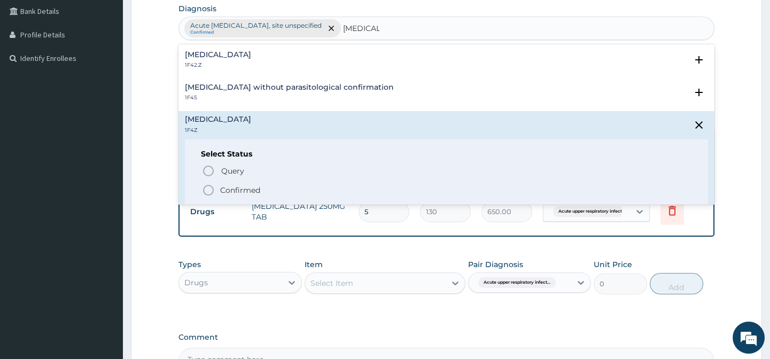
click at [256, 188] on p "Confirmed" at bounding box center [240, 190] width 40 height 11
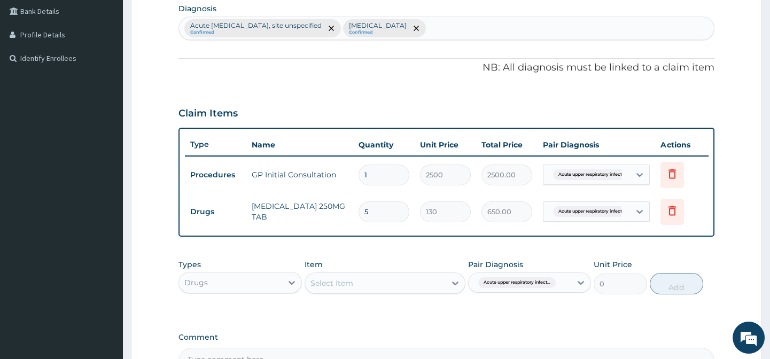
scroll to position [404, 0]
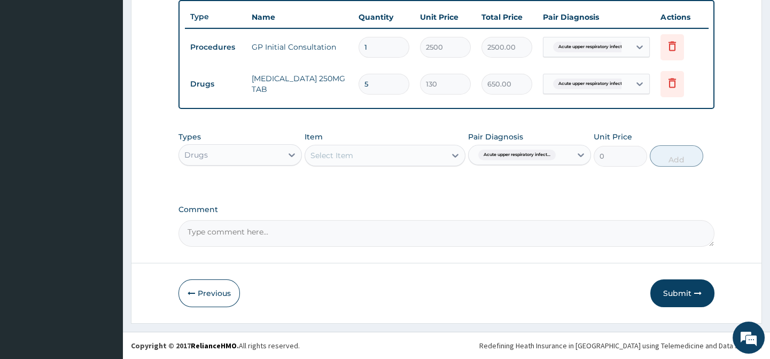
click at [527, 151] on span "Acute upper respiratory infect..." at bounding box center [516, 155] width 77 height 11
click at [502, 185] on label "Acute upper respiratory infection, site unspecified" at bounding box center [535, 186] width 99 height 21
checkbox input "false"
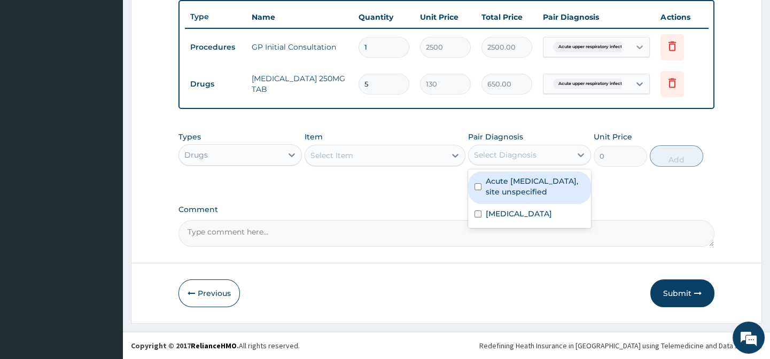
click at [636, 42] on icon at bounding box center [639, 47] width 11 height 11
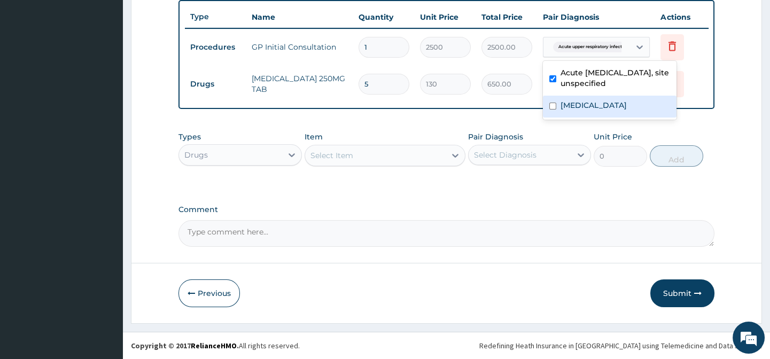
click at [627, 102] on label "Malaria, unspecified" at bounding box center [593, 105] width 66 height 11
checkbox input "true"
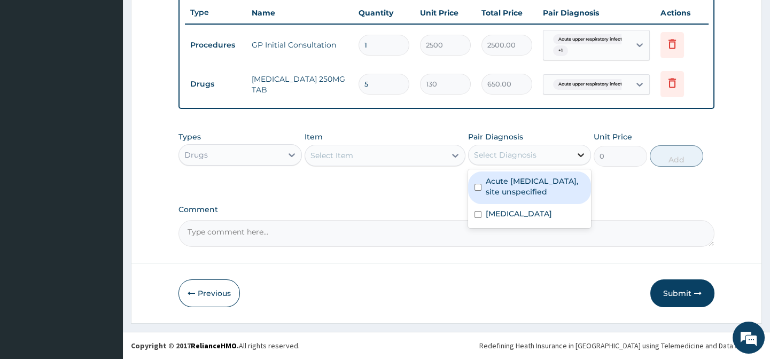
click at [584, 158] on icon at bounding box center [580, 155] width 11 height 11
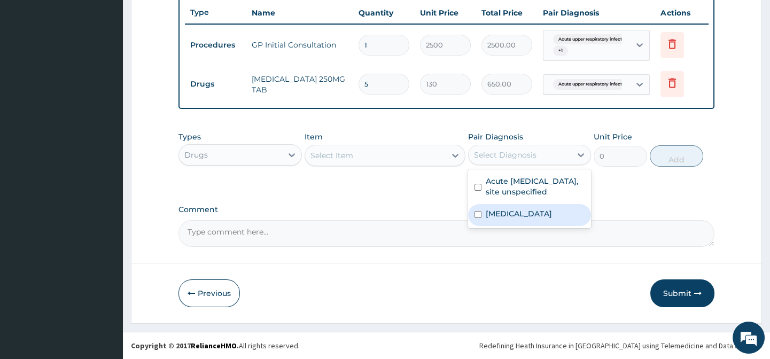
click at [518, 214] on label "Malaria, unspecified" at bounding box center [519, 213] width 66 height 11
checkbox input "true"
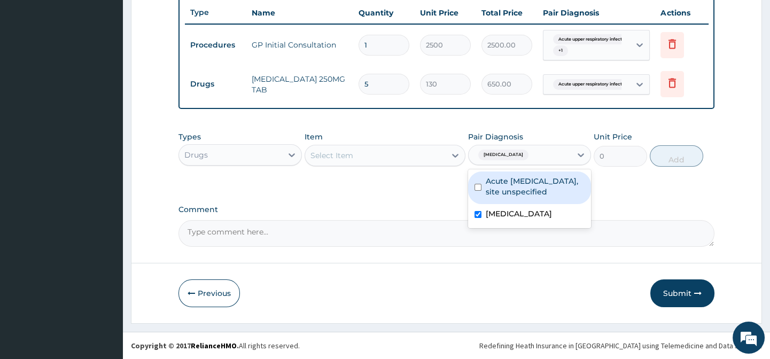
click at [438, 164] on div "Select Item" at bounding box center [375, 155] width 141 height 17
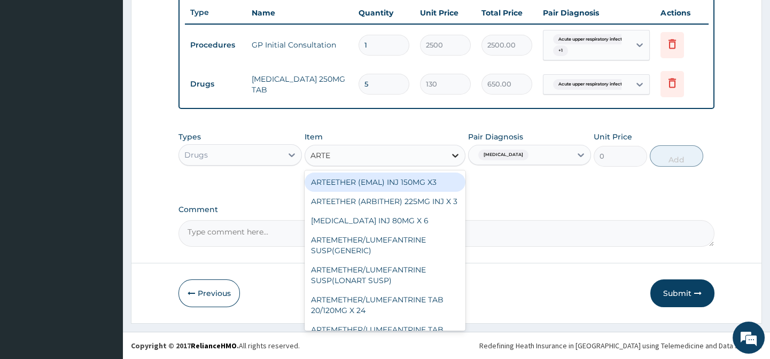
type input "ARTEM"
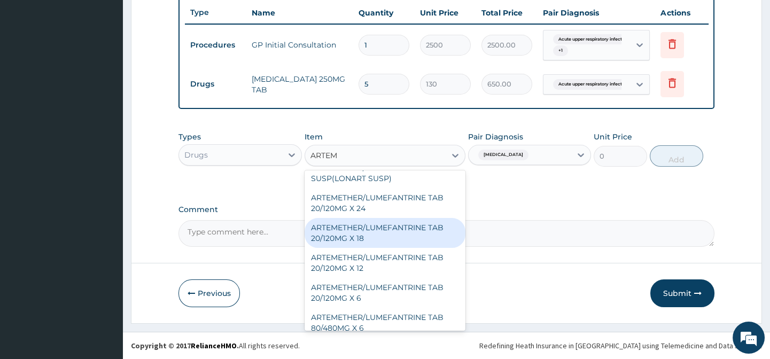
scroll to position [48, 0]
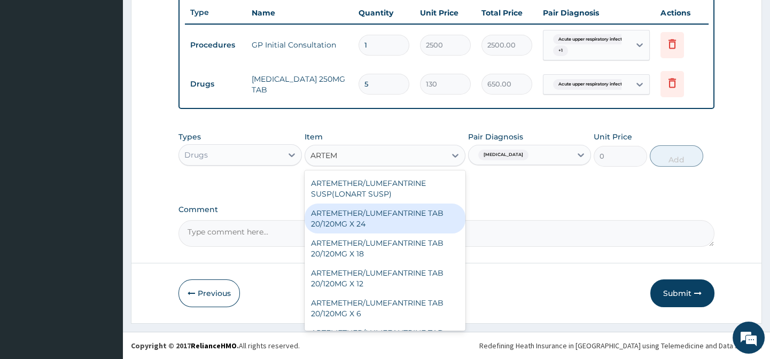
click at [405, 212] on div "ARTEMETHER/LUMEFANTRINE TAB 20/120MG X 24" at bounding box center [385, 219] width 161 height 30
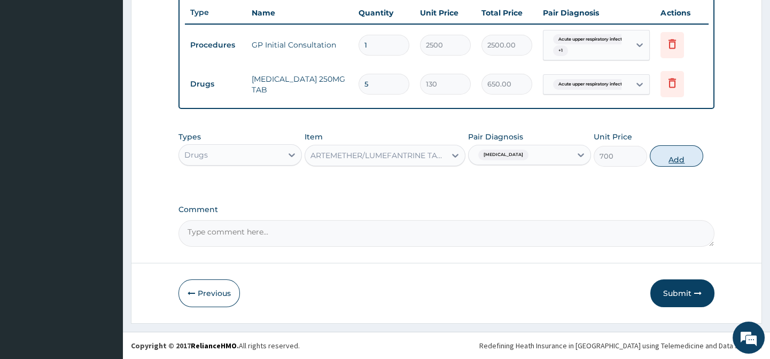
click at [665, 160] on button "Add" at bounding box center [676, 155] width 53 height 21
type input "0"
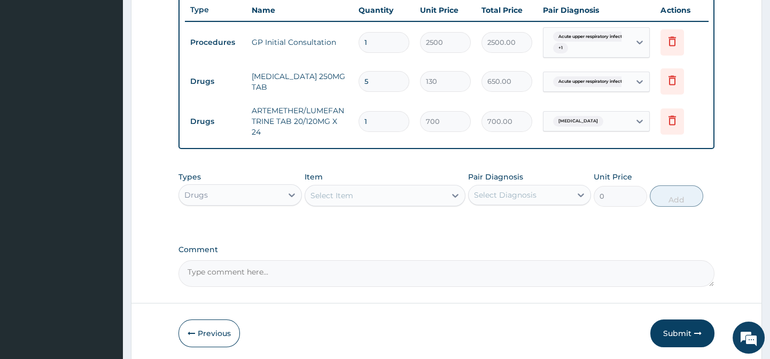
type input "0.00"
type input "1"
type input "700.00"
type input "12"
type input "8400.00"
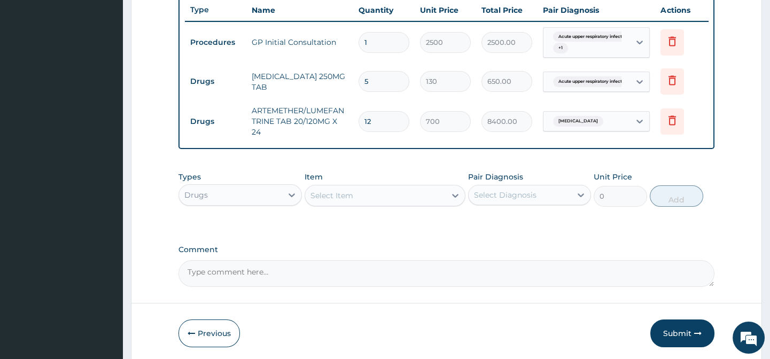
type input "1"
type input "700.00"
type input "0.00"
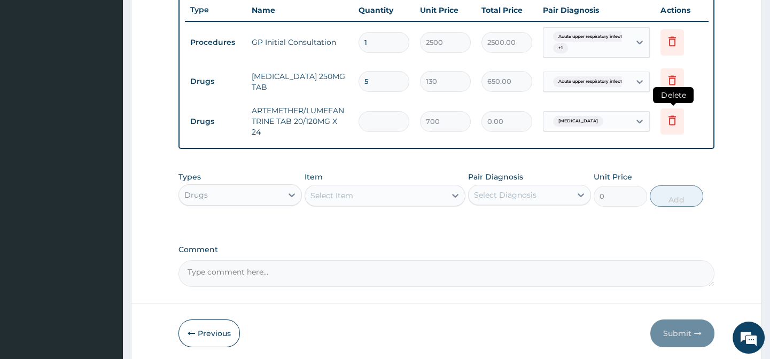
click at [668, 117] on icon at bounding box center [672, 120] width 13 height 13
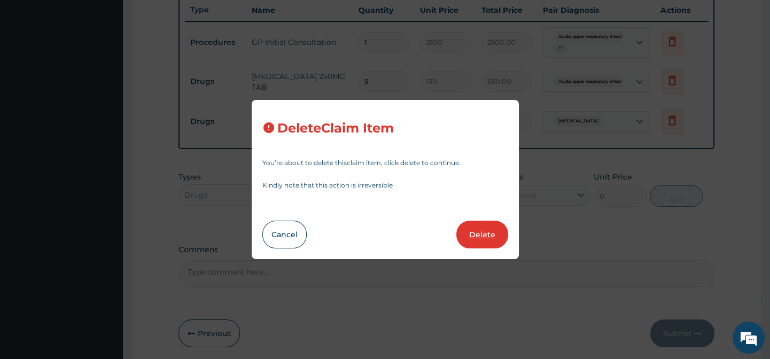
click at [493, 226] on button "Delete" at bounding box center [482, 235] width 52 height 28
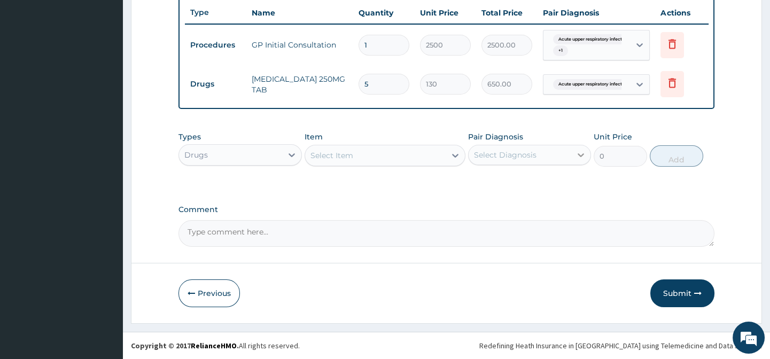
click at [579, 160] on icon at bounding box center [580, 155] width 11 height 11
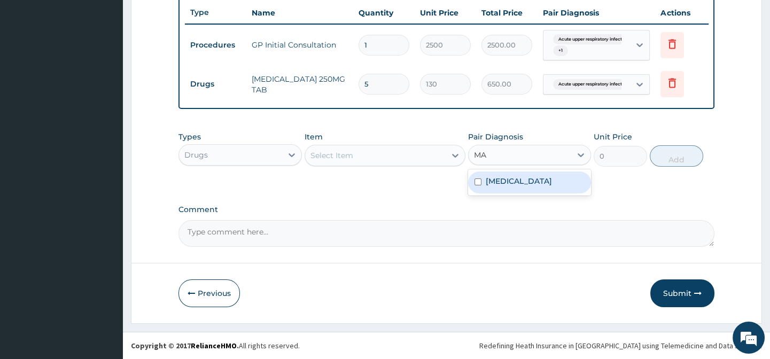
type input "MAL"
click at [541, 186] on label "Malaria, unspecified" at bounding box center [519, 181] width 66 height 11
checkbox input "true"
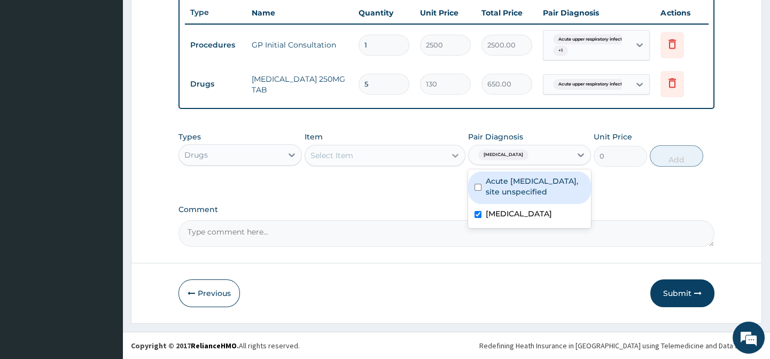
click at [460, 157] on div at bounding box center [455, 155] width 19 height 19
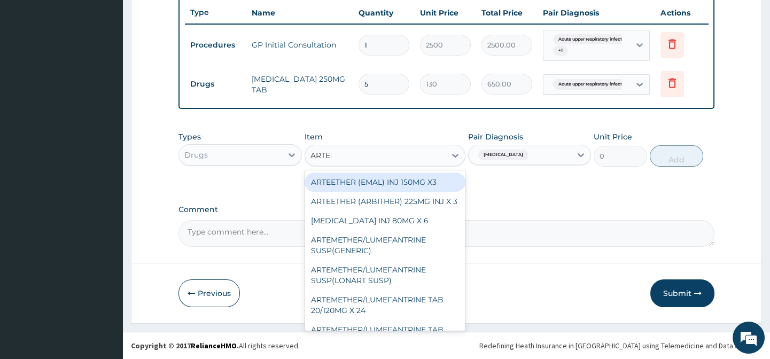
type input "ARTEME"
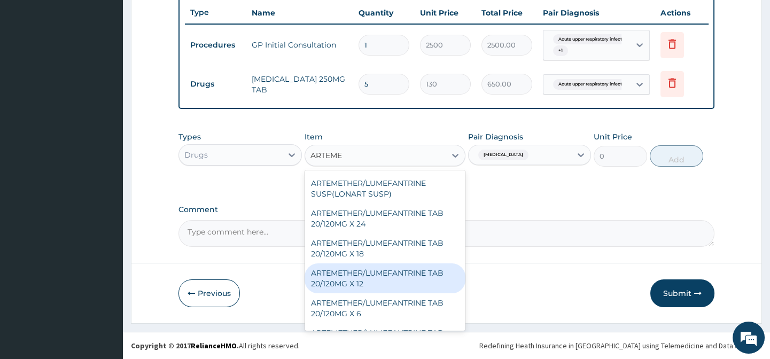
scroll to position [73, 0]
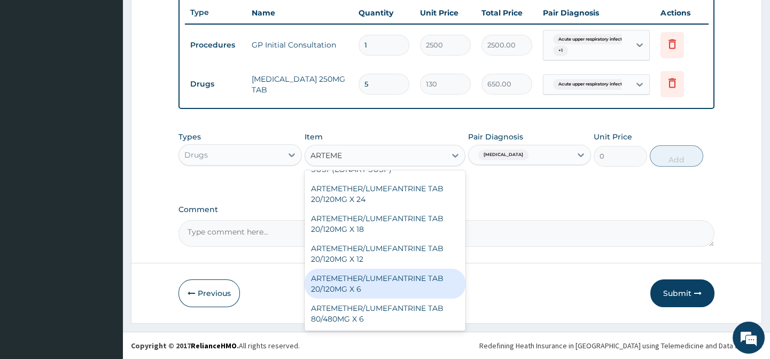
click at [384, 291] on div "ARTEMETHER/LUMEFANTRINE TAB 20/120MG X 6" at bounding box center [385, 284] width 161 height 30
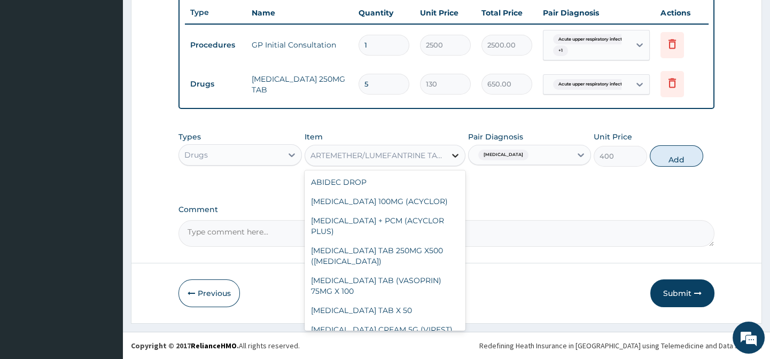
click at [461, 161] on div at bounding box center [455, 155] width 19 height 19
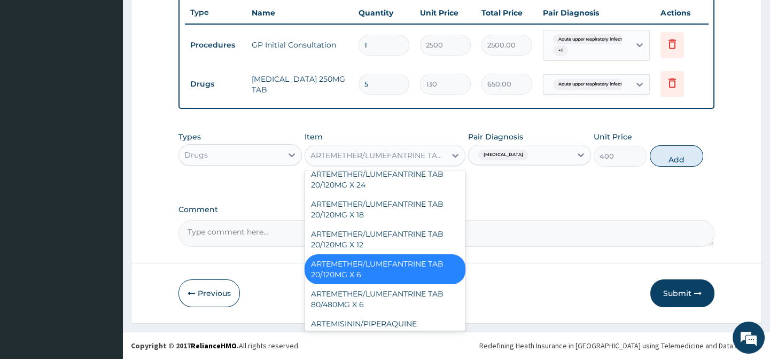
scroll to position [1326, 0]
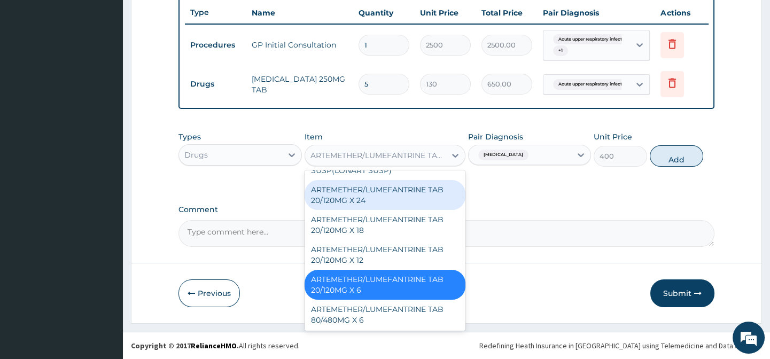
click at [414, 210] on div "ARTEMETHER/LUMEFANTRINE TAB 20/120MG X 24" at bounding box center [385, 195] width 161 height 30
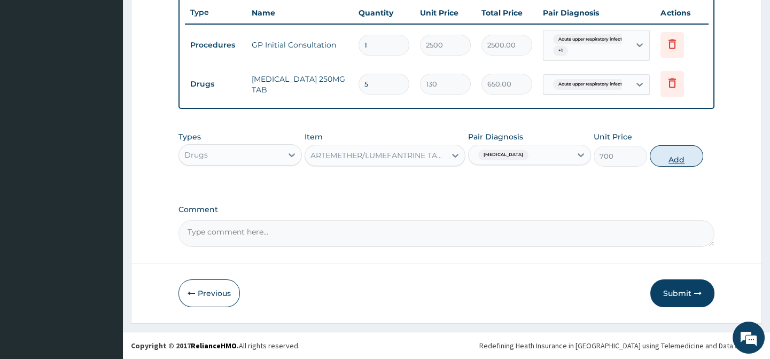
click at [673, 161] on button "Add" at bounding box center [676, 155] width 53 height 21
type input "0"
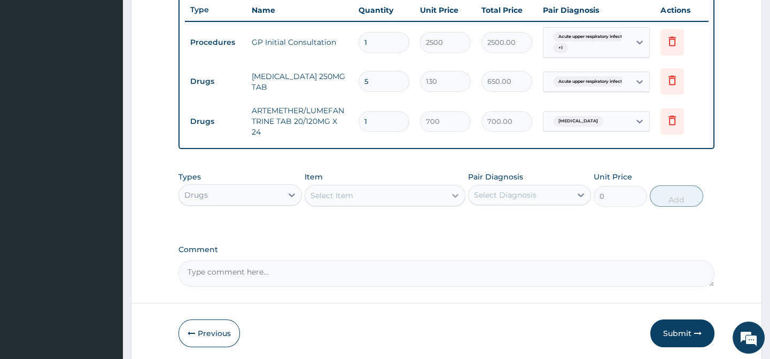
click at [455, 201] on icon at bounding box center [455, 195] width 11 height 11
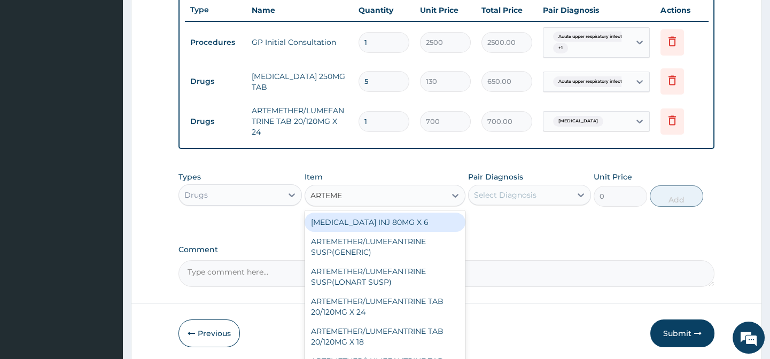
type input "ARTEMET"
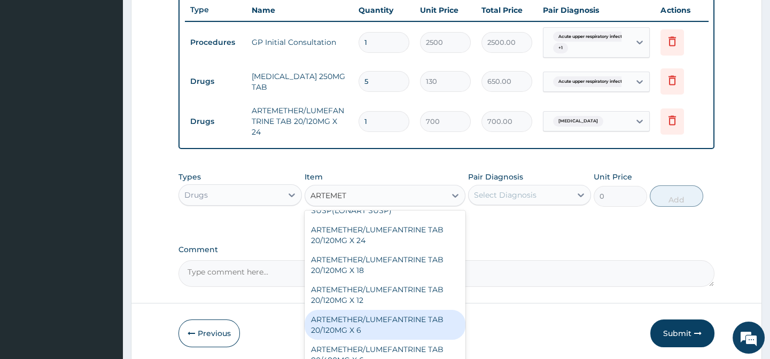
scroll to position [73, 0]
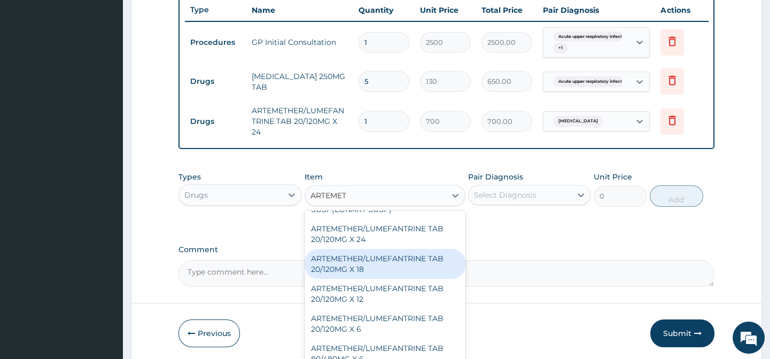
click at [399, 269] on div "ARTEMETHER/LUMEFANTRINE TAB 20/120MG X 18" at bounding box center [385, 264] width 161 height 30
type input "500"
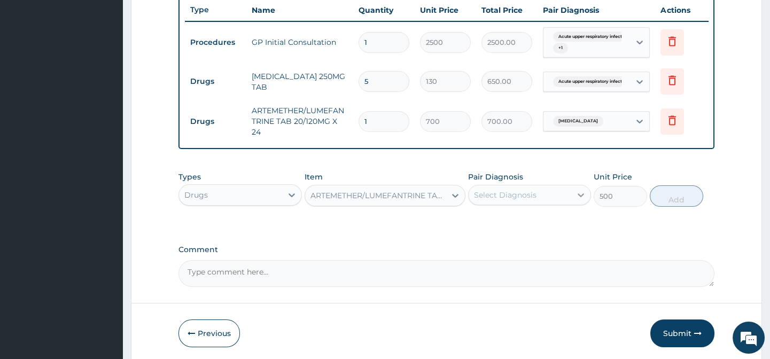
click at [582, 197] on icon at bounding box center [580, 195] width 6 height 4
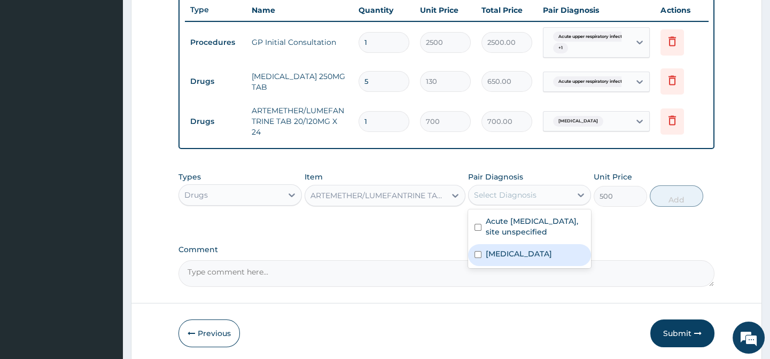
click at [530, 258] on label "Malaria, unspecified" at bounding box center [519, 253] width 66 height 11
checkbox input "true"
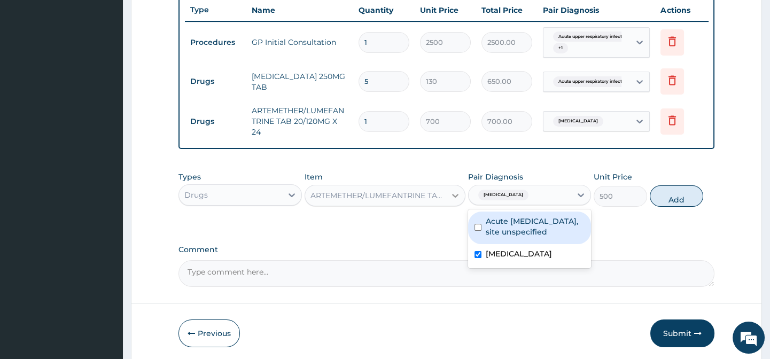
click at [450, 201] on icon at bounding box center [455, 195] width 11 height 11
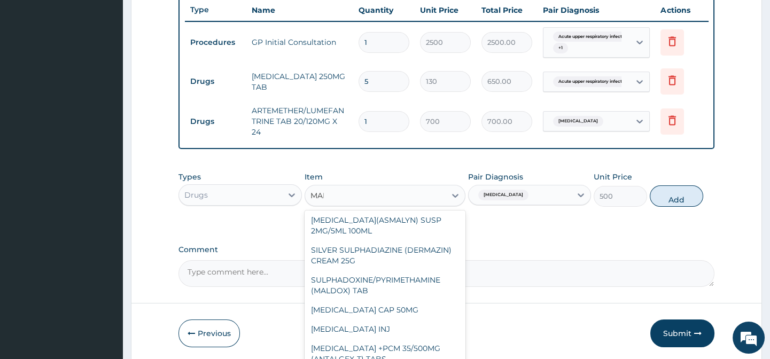
scroll to position [0, 0]
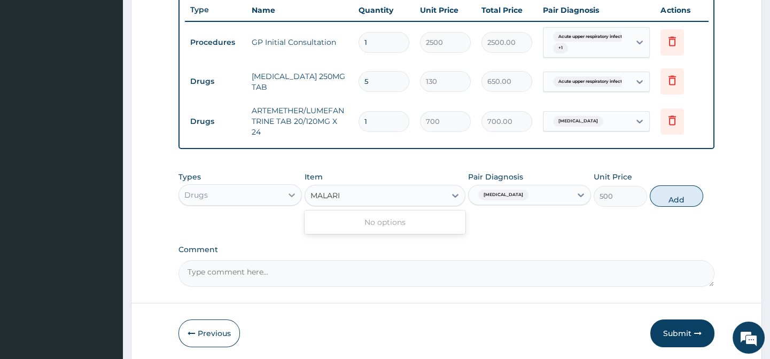
type input "MALARI"
click at [288, 200] on icon at bounding box center [291, 195] width 11 height 11
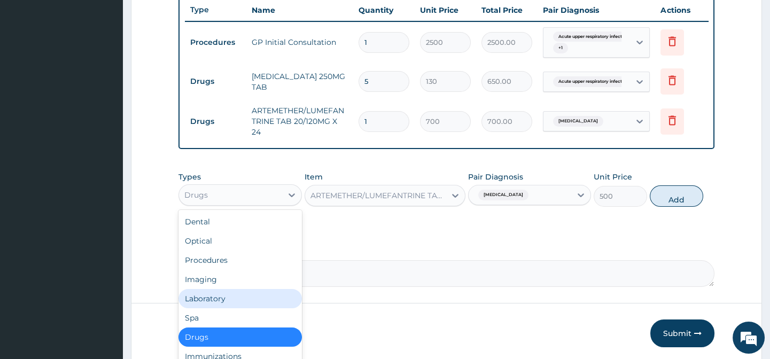
drag, startPoint x: 230, startPoint y: 310, endPoint x: 261, endPoint y: 285, distance: 39.5
click at [231, 308] on div "Laboratory" at bounding box center [239, 298] width 123 height 19
type input "0"
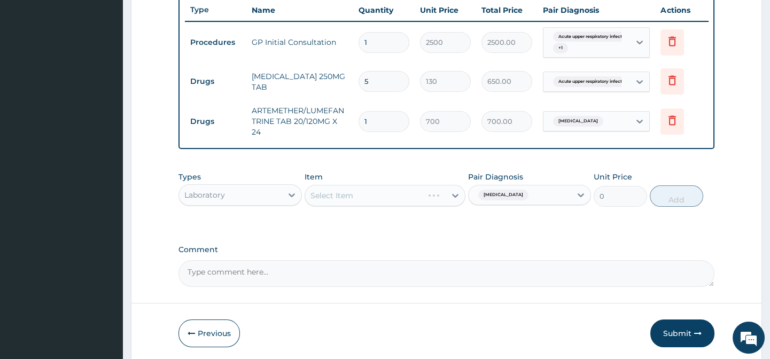
click at [418, 203] on div "Select Item" at bounding box center [385, 195] width 161 height 21
click at [457, 206] on div "Select Item" at bounding box center [385, 195] width 161 height 21
click at [454, 204] on div "Select Item" at bounding box center [385, 195] width 161 height 21
click at [456, 201] on icon at bounding box center [455, 195] width 11 height 11
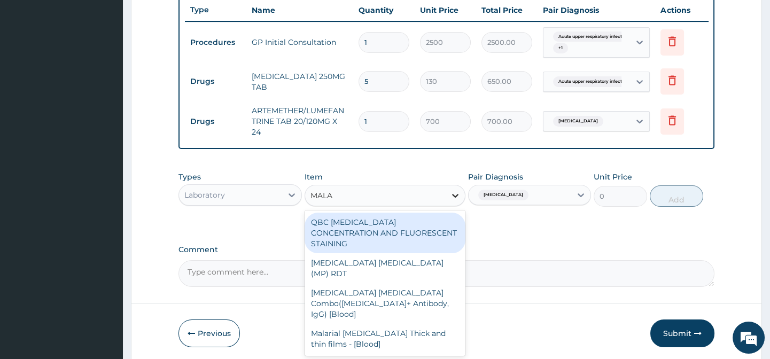
type input "MALAR"
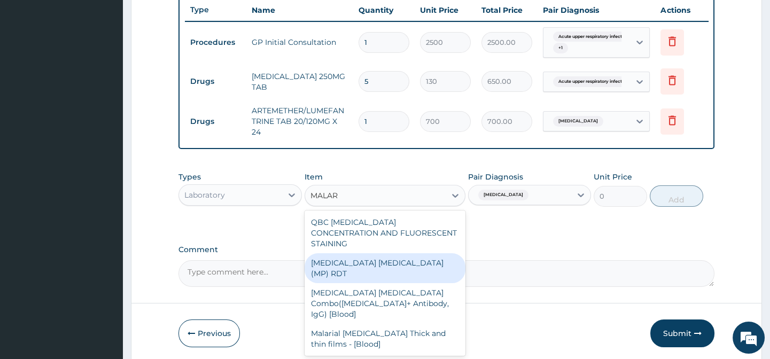
click at [426, 257] on div "MALARIA PARASITE (MP) RDT" at bounding box center [385, 268] width 161 height 30
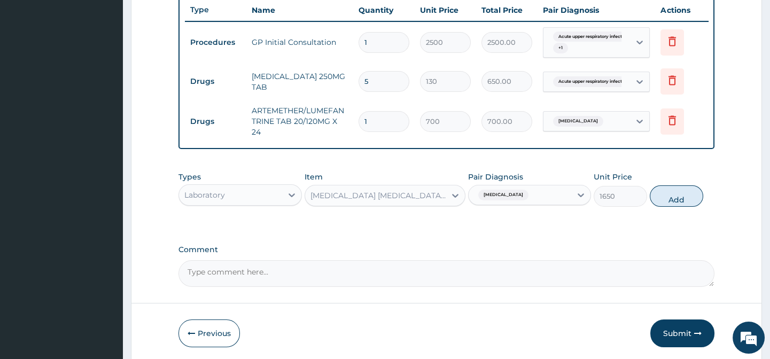
click at [674, 207] on button "Add" at bounding box center [676, 195] width 53 height 21
type input "0"
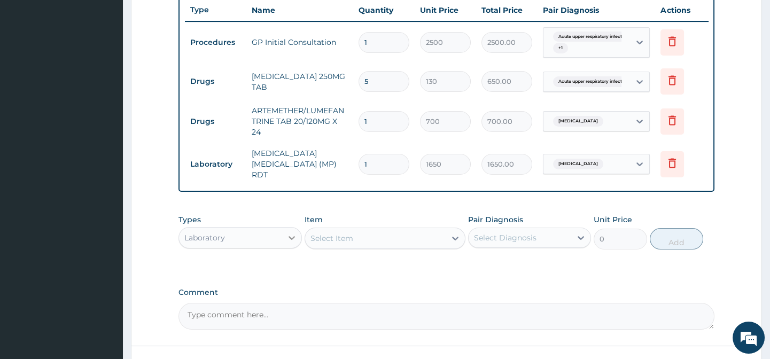
click at [295, 238] on icon at bounding box center [291, 237] width 11 height 11
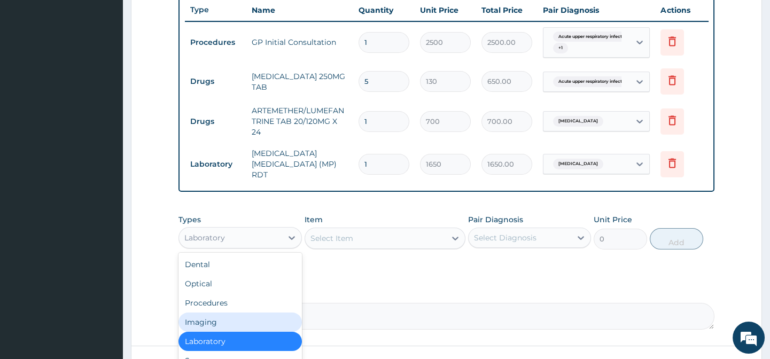
scroll to position [36, 0]
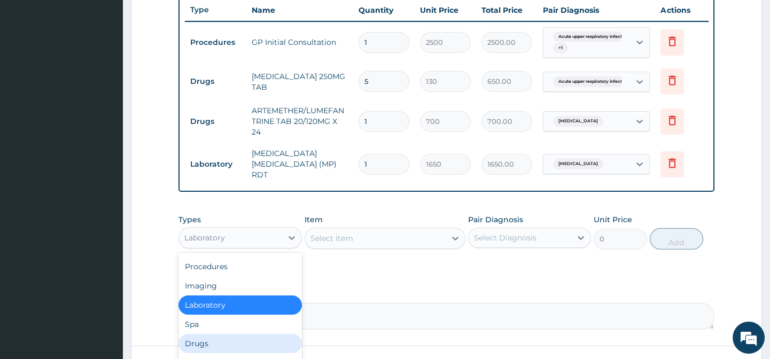
click at [229, 339] on div "Drugs" at bounding box center [239, 343] width 123 height 19
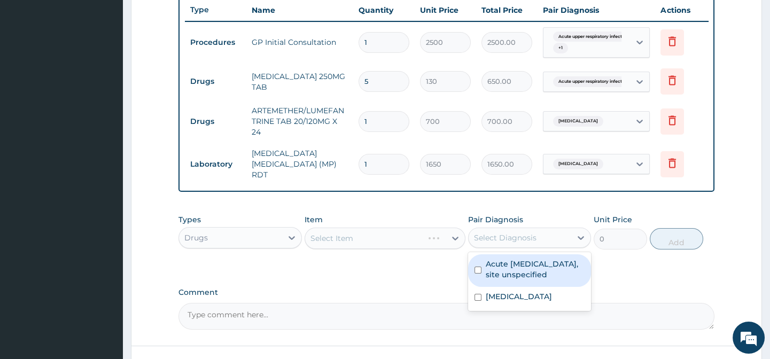
click at [567, 240] on div "Select Diagnosis" at bounding box center [520, 237] width 103 height 17
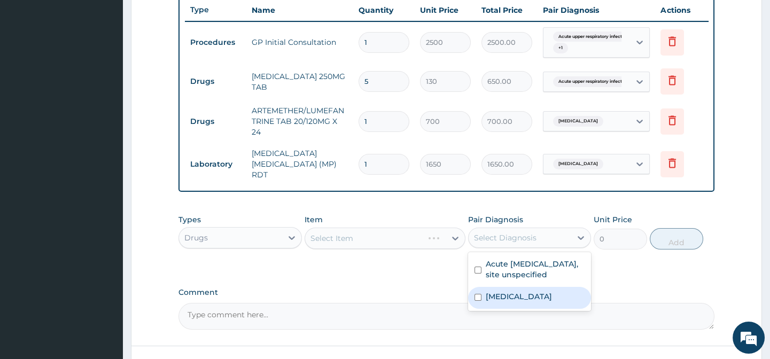
click at [550, 296] on label "Malaria, unspecified" at bounding box center [519, 296] width 66 height 11
checkbox input "true"
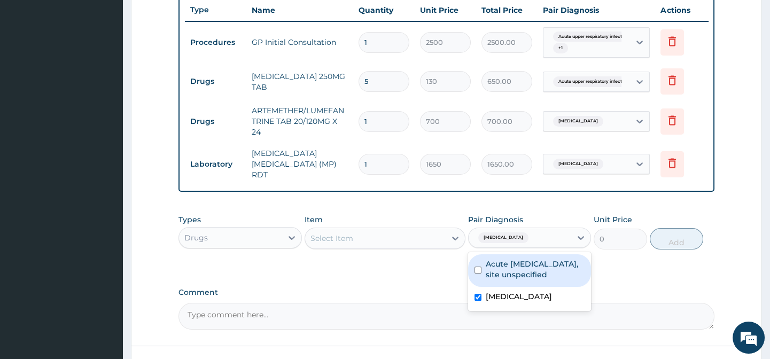
click at [461, 240] on div at bounding box center [455, 238] width 19 height 19
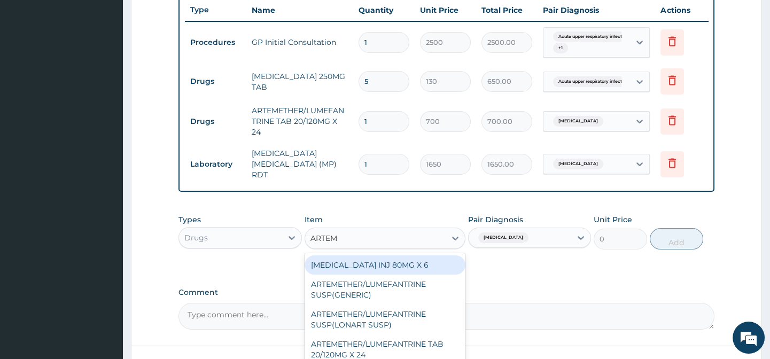
type input "ARTEME"
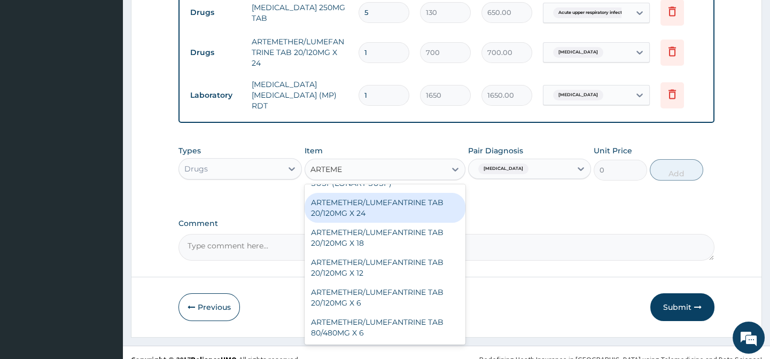
scroll to position [488, 0]
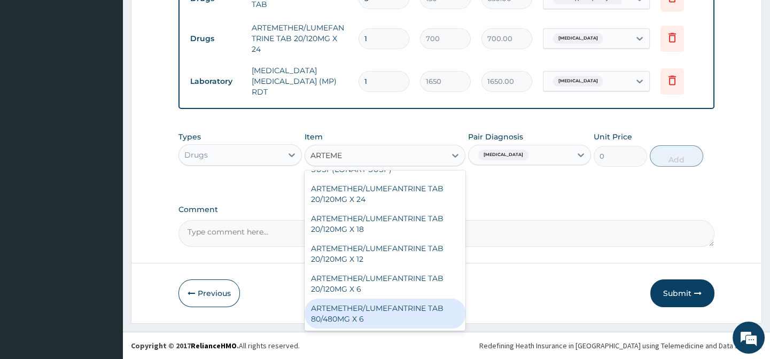
click at [356, 307] on div "ARTEMETHER/LUMEFANTRINE TAB 80/480MG X 6" at bounding box center [385, 314] width 161 height 30
type input "700"
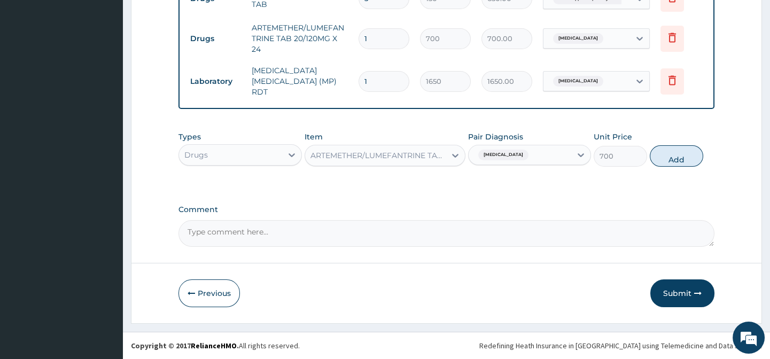
click at [373, 75] on input "1" at bounding box center [383, 81] width 51 height 21
type input "0.00"
type input "6"
type input "9900.00"
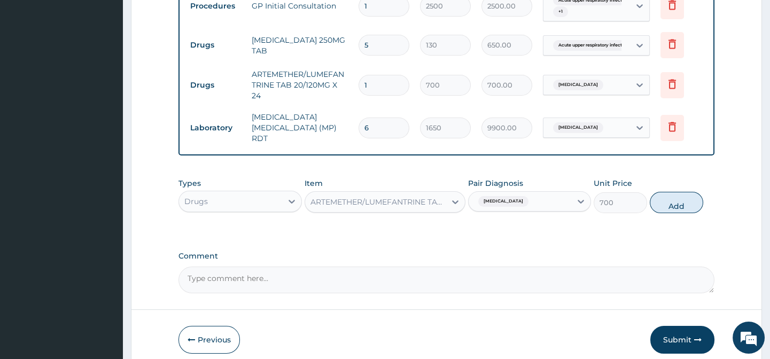
scroll to position [391, 0]
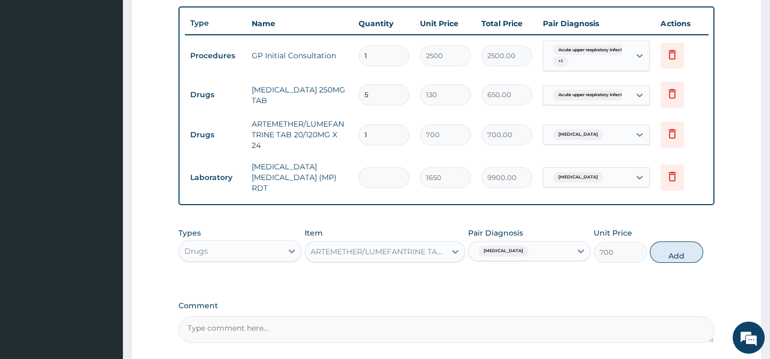
type input "0.00"
type input "1"
type input "1650.00"
click at [670, 258] on button "Add" at bounding box center [676, 251] width 53 height 21
type input "0"
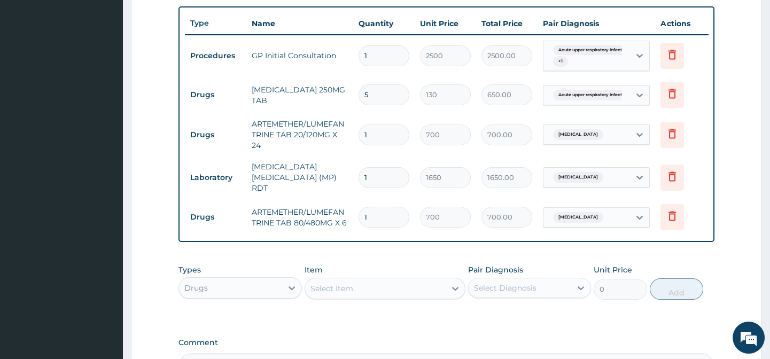
type input "0.00"
type input "3"
type input "2100.00"
type input "3"
click at [721, 207] on form "Step 2 of 2 PA Code / Prescription Code Enter Code(Secondary Care Only) Encount…" at bounding box center [446, 61] width 631 height 791
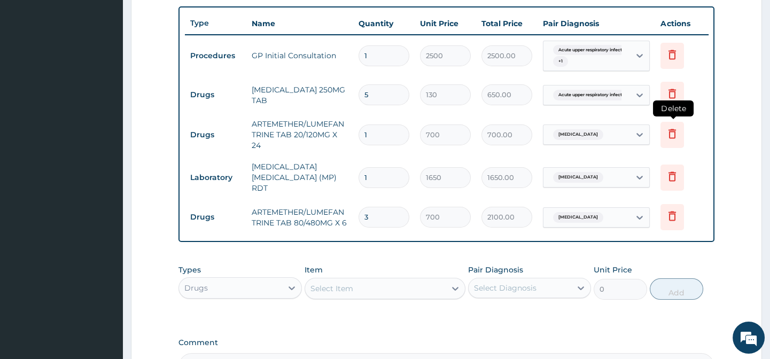
click at [669, 135] on icon at bounding box center [671, 134] width 7 height 10
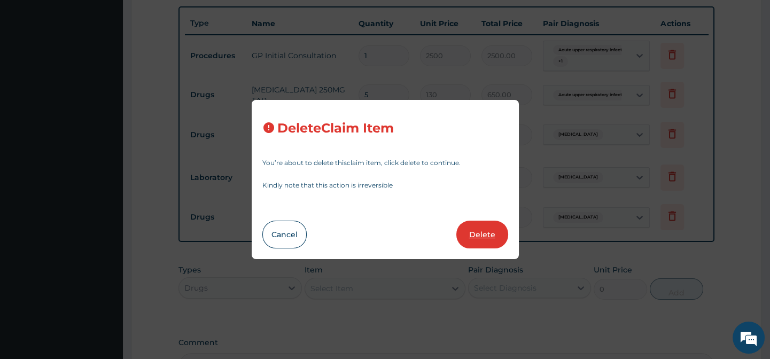
click at [490, 231] on button "Delete" at bounding box center [482, 235] width 52 height 28
type input "1650"
type input "1650.00"
type input "3"
type input "700"
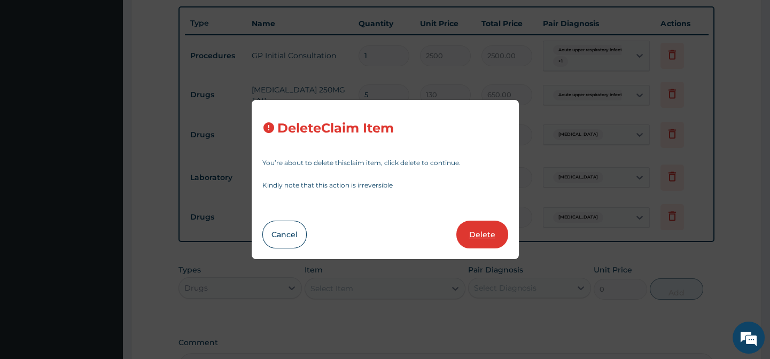
type input "2100.00"
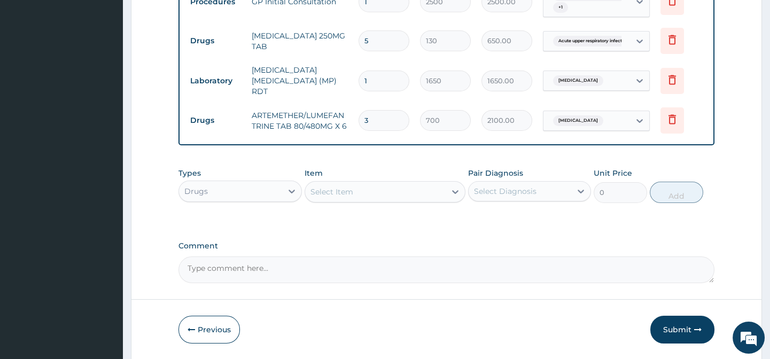
scroll to position [482, 0]
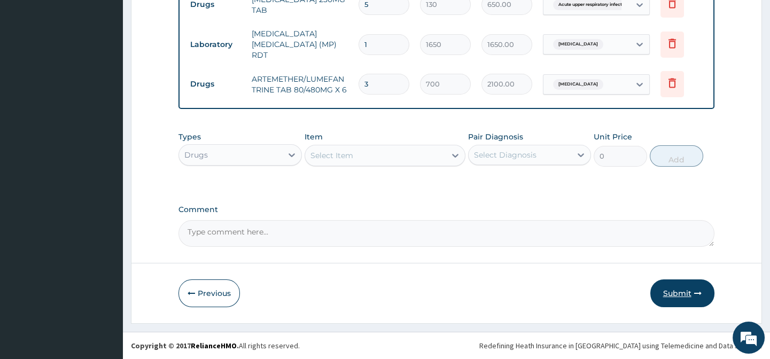
click at [672, 287] on button "Submit" at bounding box center [682, 293] width 64 height 28
